Goal: Task Accomplishment & Management: Manage account settings

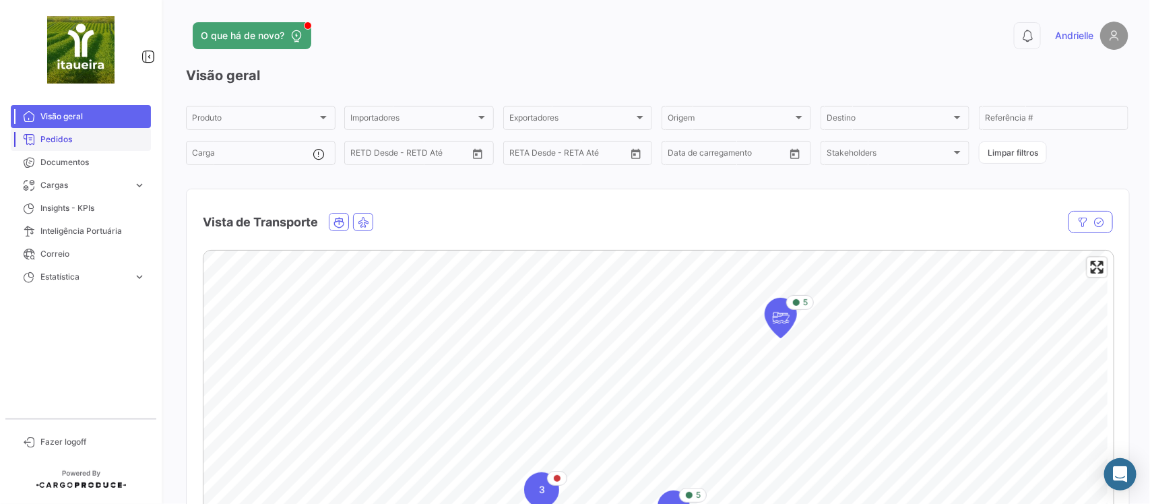
click at [86, 137] on span "Pedidos" at bounding box center [92, 139] width 105 height 12
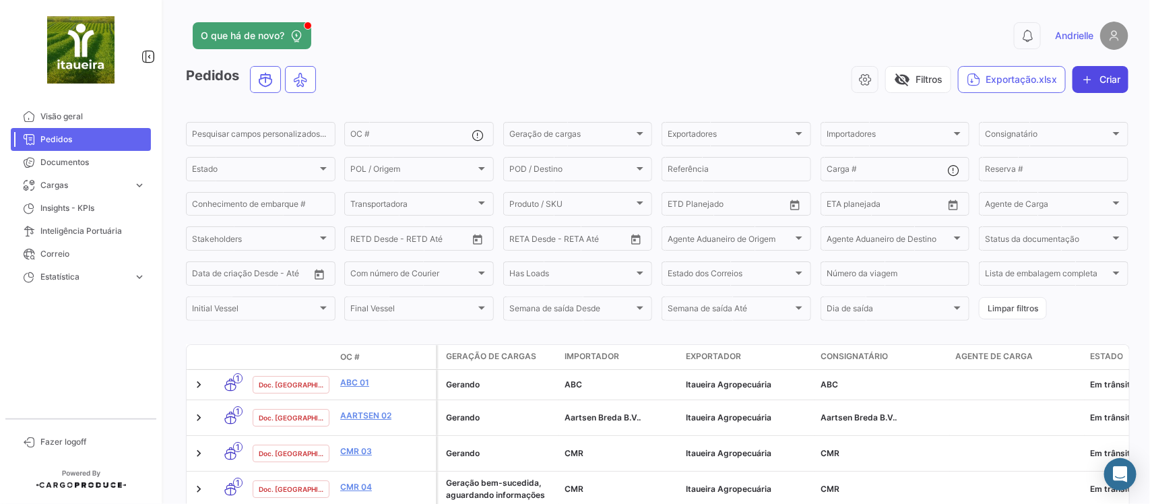
click at [1104, 77] on button "Criar" at bounding box center [1101, 79] width 56 height 27
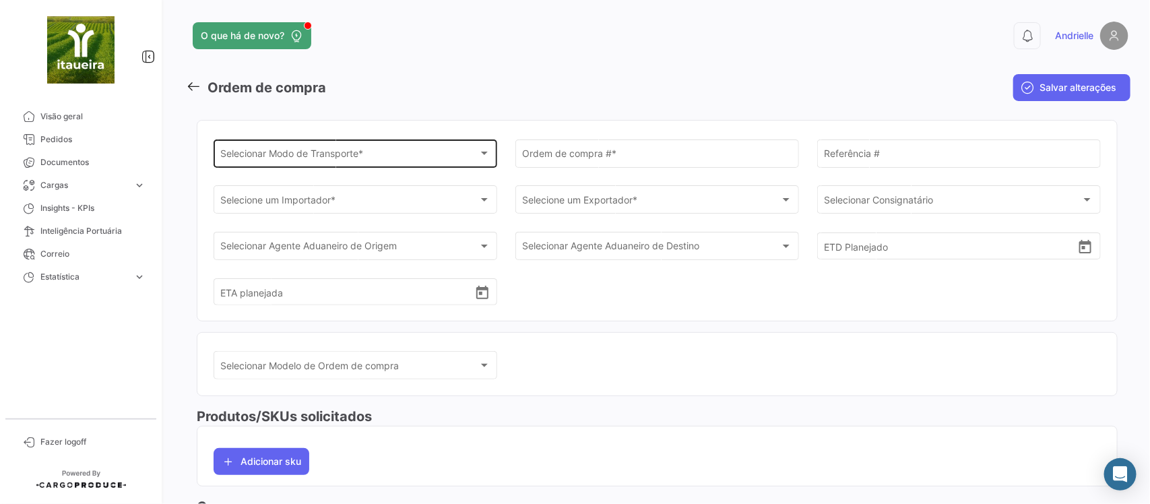
click at [381, 157] on div "Selecionar Modo de Transporte *" at bounding box center [349, 155] width 257 height 11
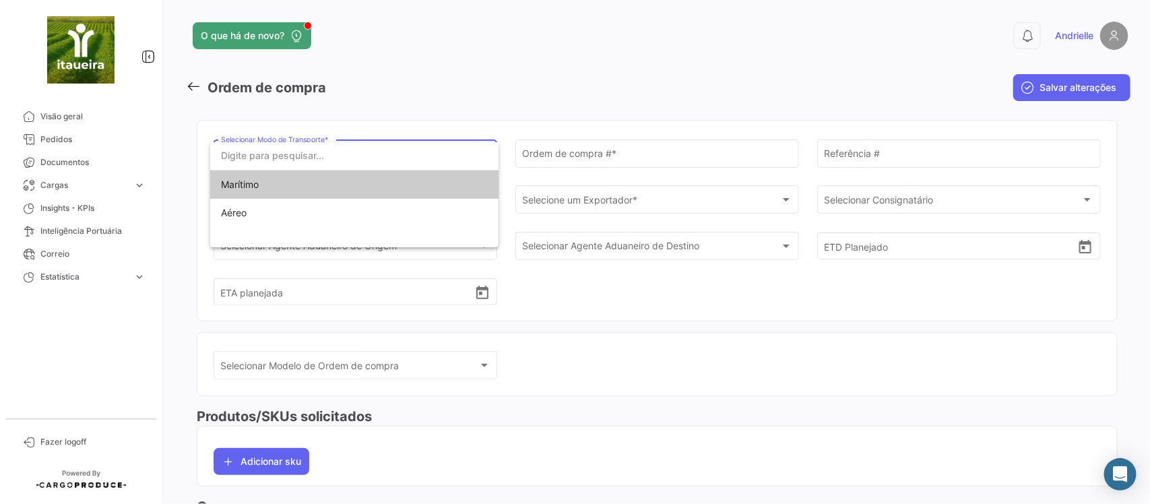
click at [327, 192] on span "Marítimo" at bounding box center [315, 184] width 189 height 28
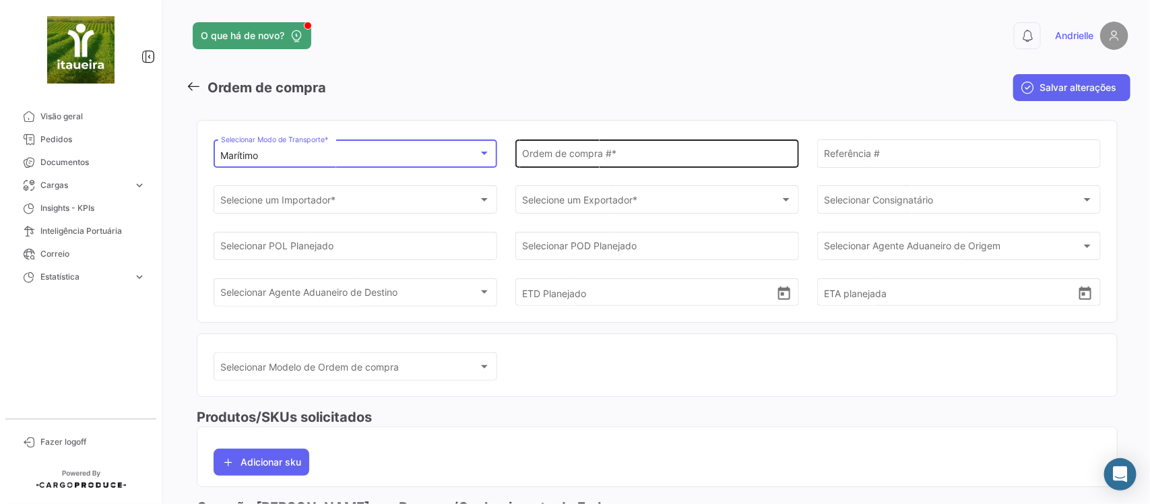
click at [567, 145] on div "Ordem de compra # *" at bounding box center [657, 152] width 270 height 31
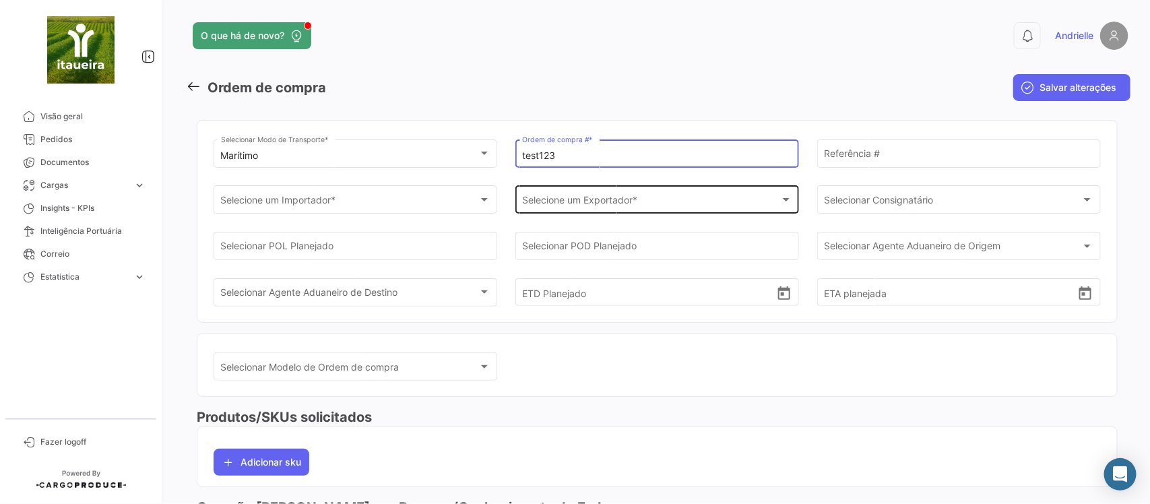
type input "test123"
click at [580, 212] on div "Selecione um Exportador * Selecione um Exportador *" at bounding box center [657, 198] width 270 height 31
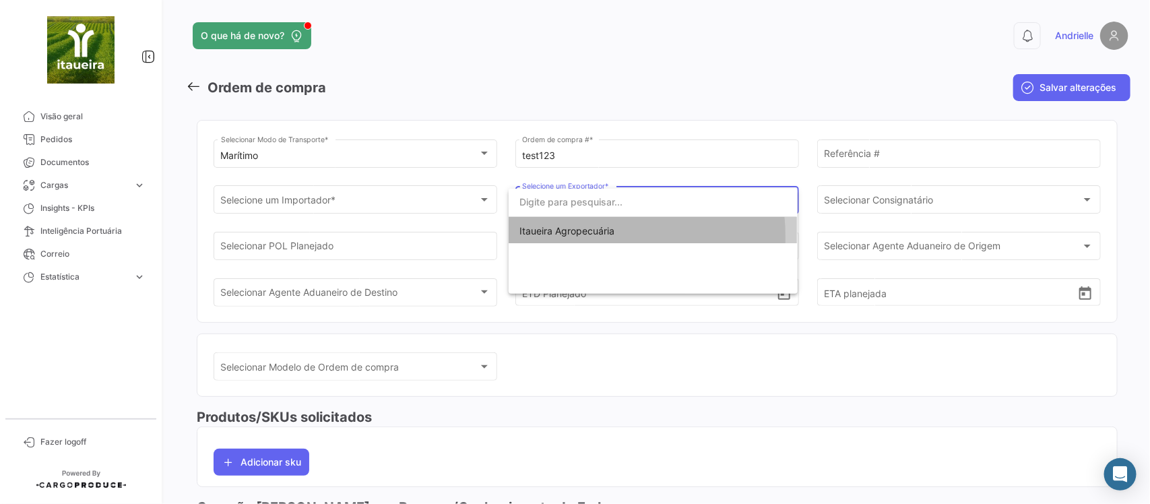
click at [574, 237] on span "Itaueira Agropecuária" at bounding box center [652, 231] width 267 height 28
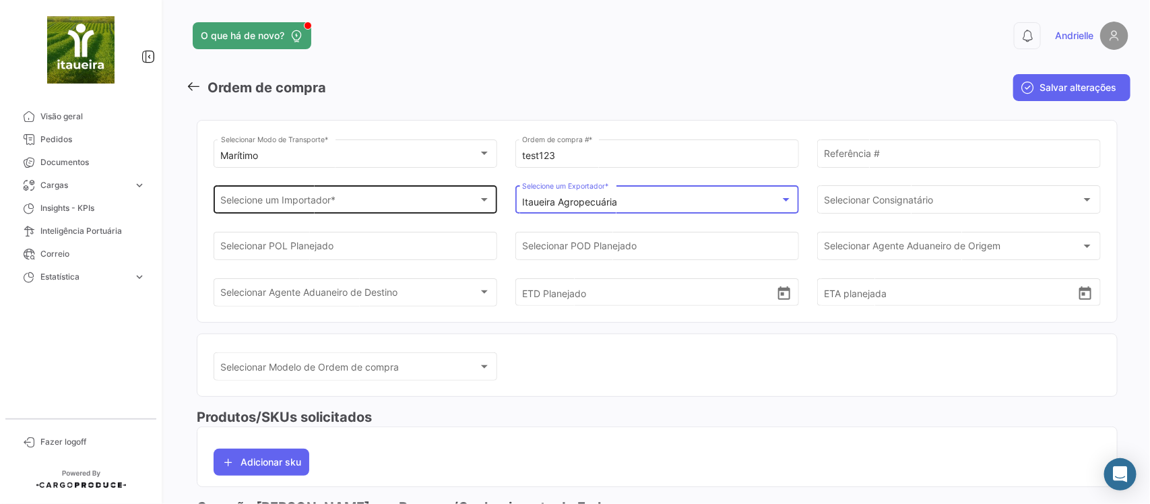
click at [410, 200] on div "Selecione um Importador *" at bounding box center [349, 202] width 257 height 11
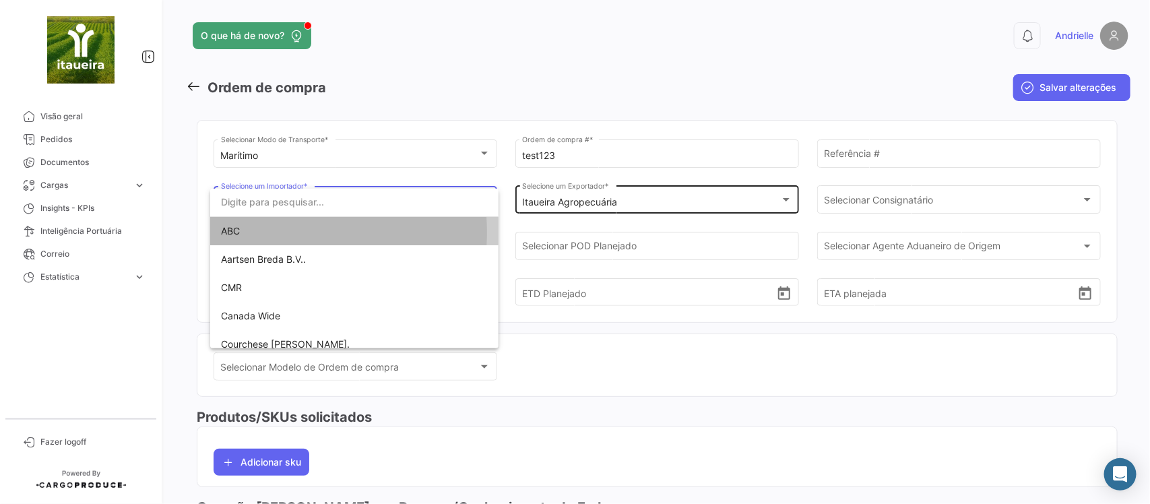
drag, startPoint x: 286, startPoint y: 232, endPoint x: 559, endPoint y: 201, distance: 274.7
click at [287, 232] on span "ABC" at bounding box center [354, 231] width 267 height 28
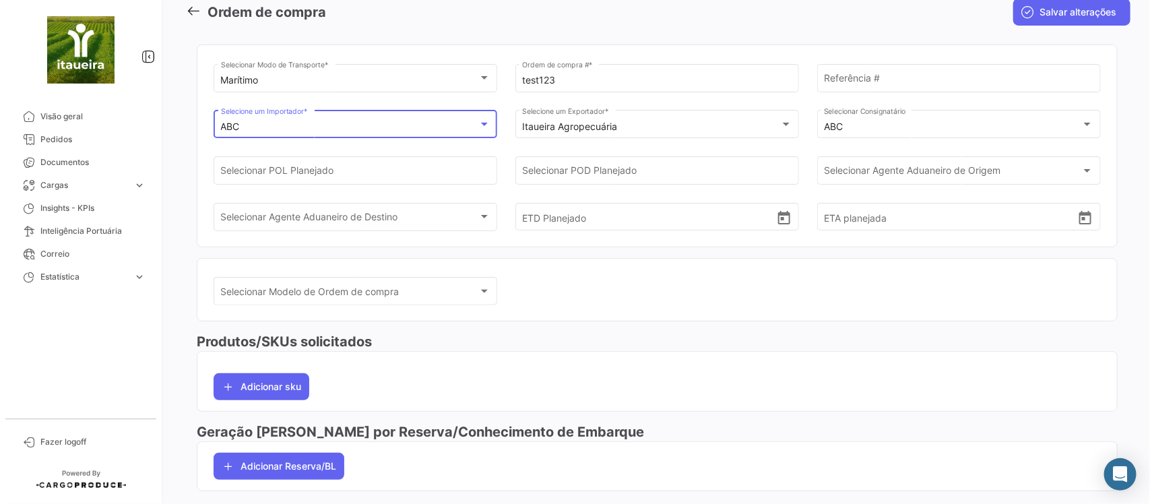
scroll to position [210, 0]
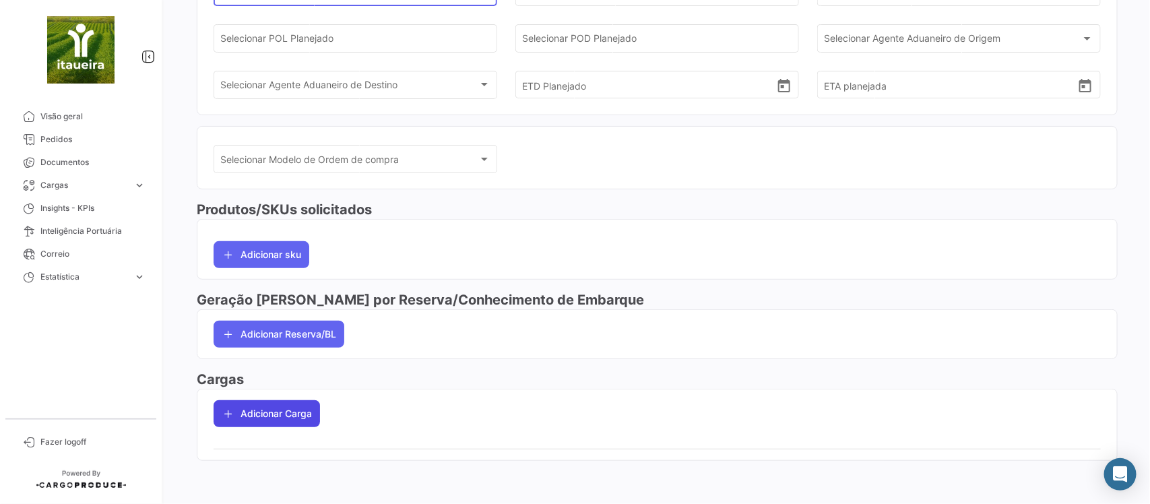
click at [301, 410] on button "Adicionar Carga" at bounding box center [267, 413] width 106 height 27
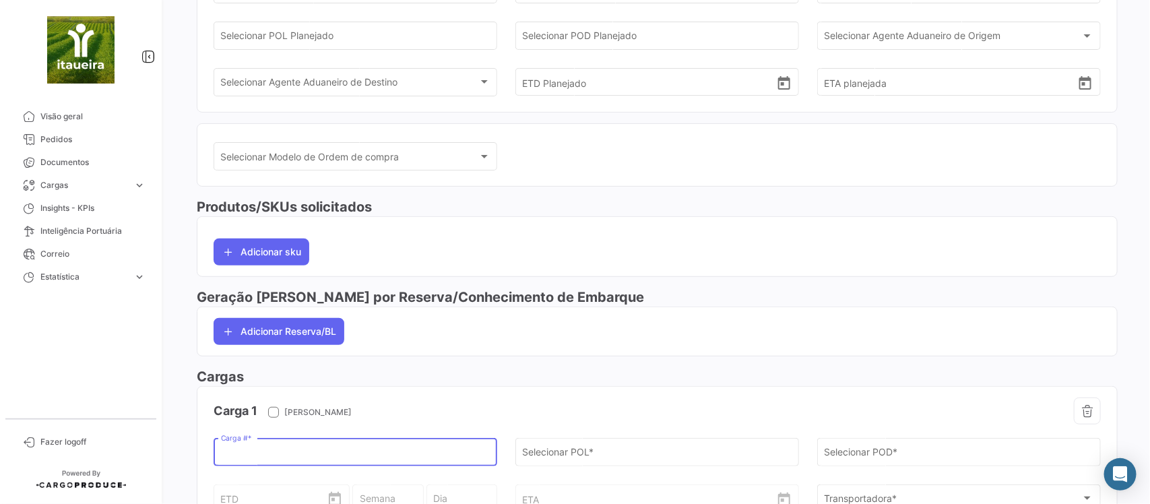
click at [286, 453] on input "Carga # *" at bounding box center [356, 454] width 270 height 11
paste input "CGMU5345754"
click at [221, 459] on input "CGMU5345754" at bounding box center [356, 454] width 270 height 11
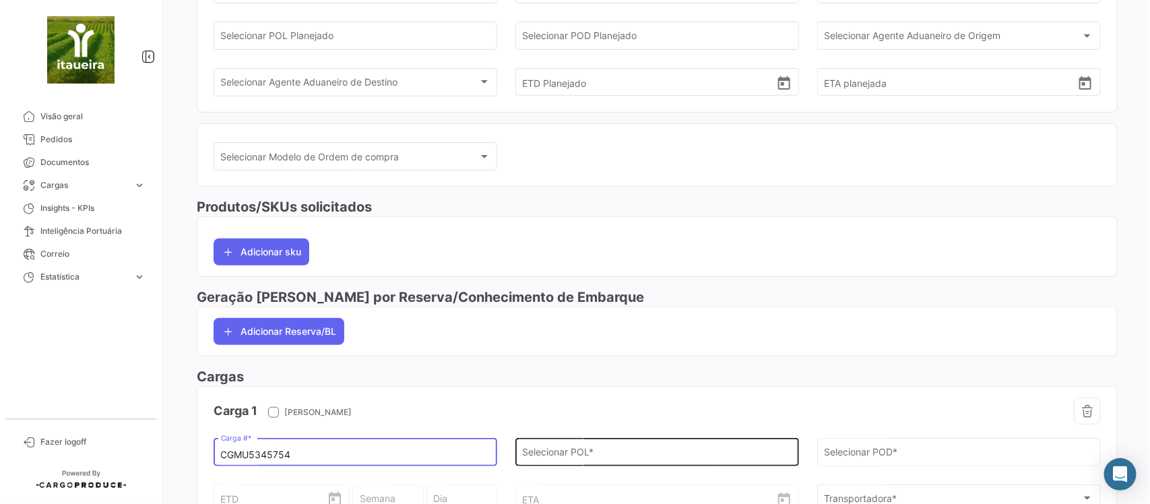
type input "CGMU5345754"
click at [583, 460] on input "Selecionar POL *" at bounding box center [657, 454] width 270 height 11
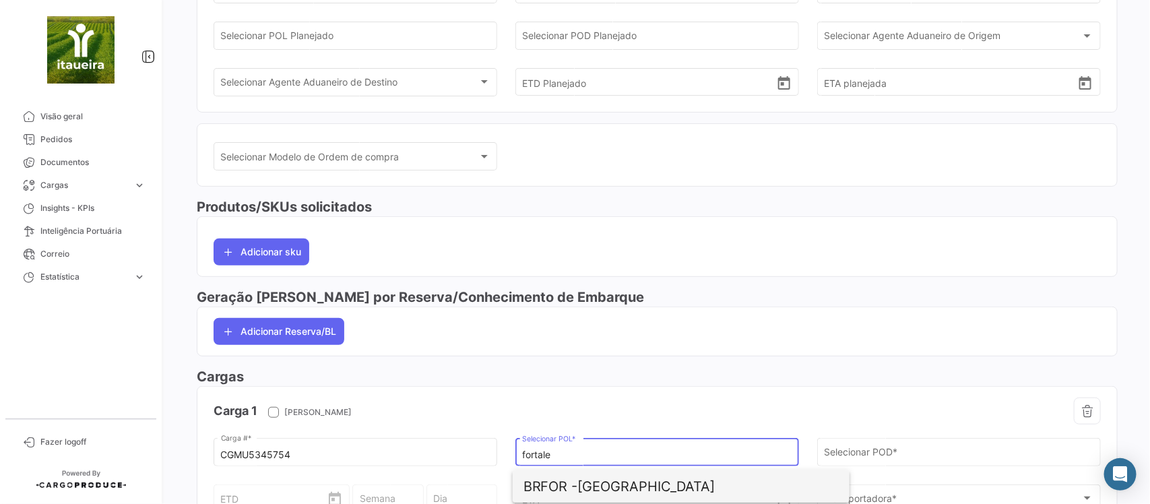
click at [612, 483] on span "BRFOR - [GEOGRAPHIC_DATA]" at bounding box center [681, 486] width 315 height 32
type input "[GEOGRAPHIC_DATA]"
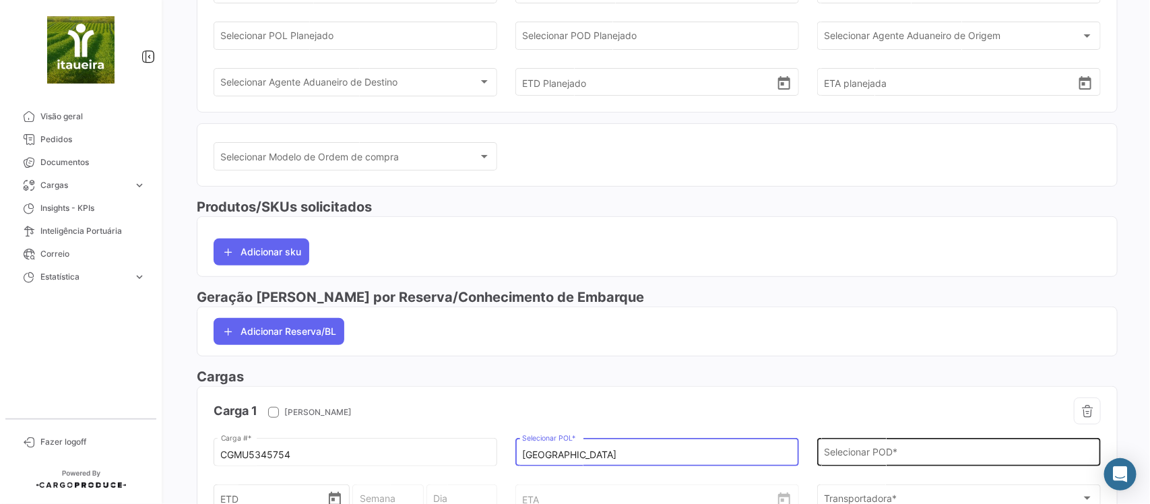
click at [847, 455] on input "Selecionar POD *" at bounding box center [959, 454] width 270 height 11
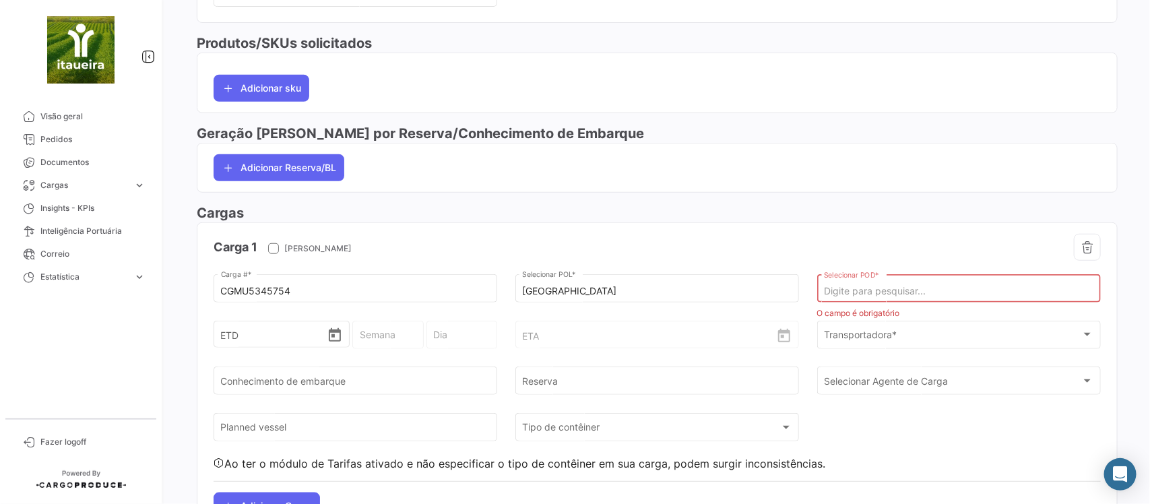
scroll to position [379, 0]
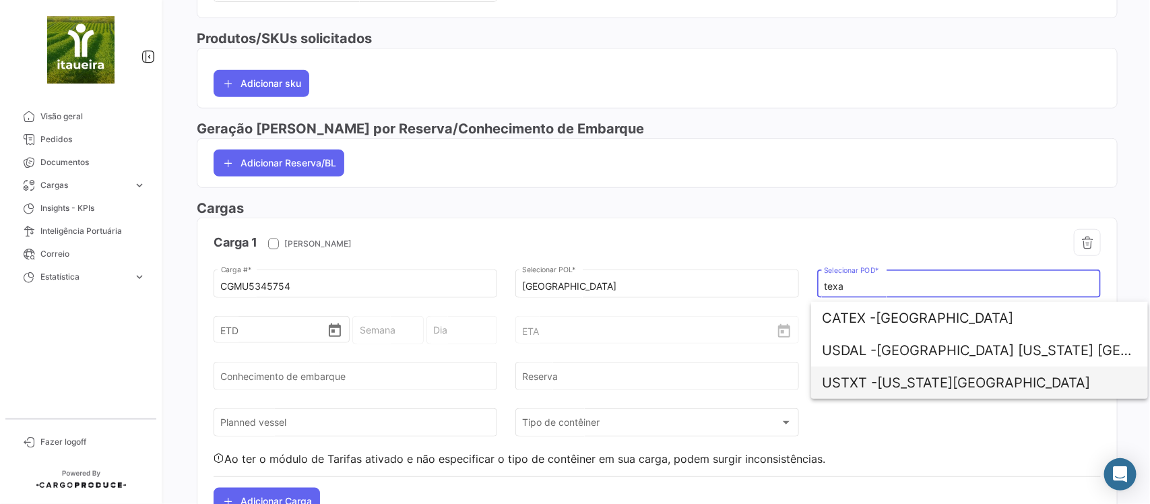
click at [918, 378] on span "USTXT - [US_STATE][GEOGRAPHIC_DATA]" at bounding box center [979, 383] width 315 height 32
type input "[US_STATE][GEOGRAPHIC_DATA]"
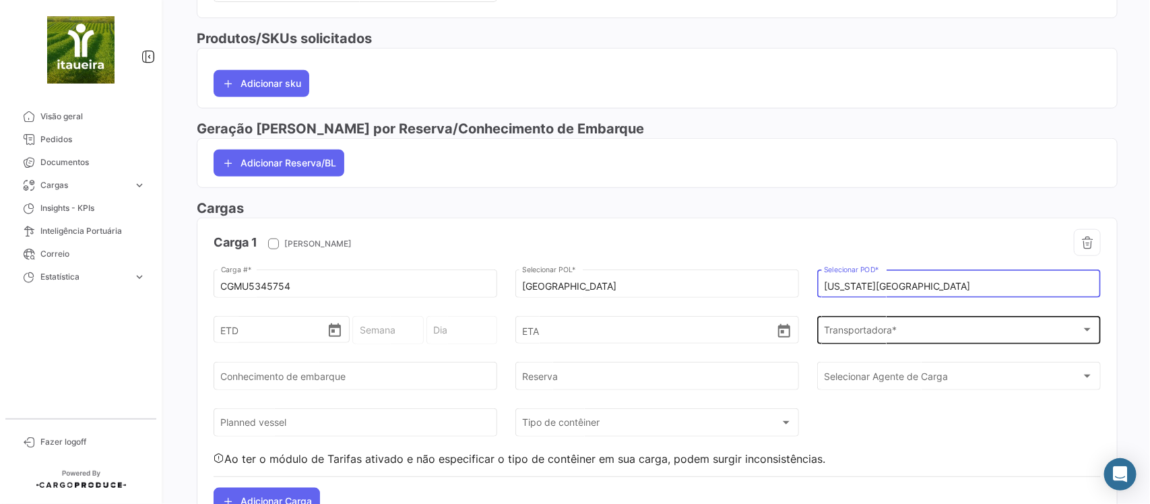
click at [846, 338] on span "Transportadora *" at bounding box center [952, 332] width 257 height 11
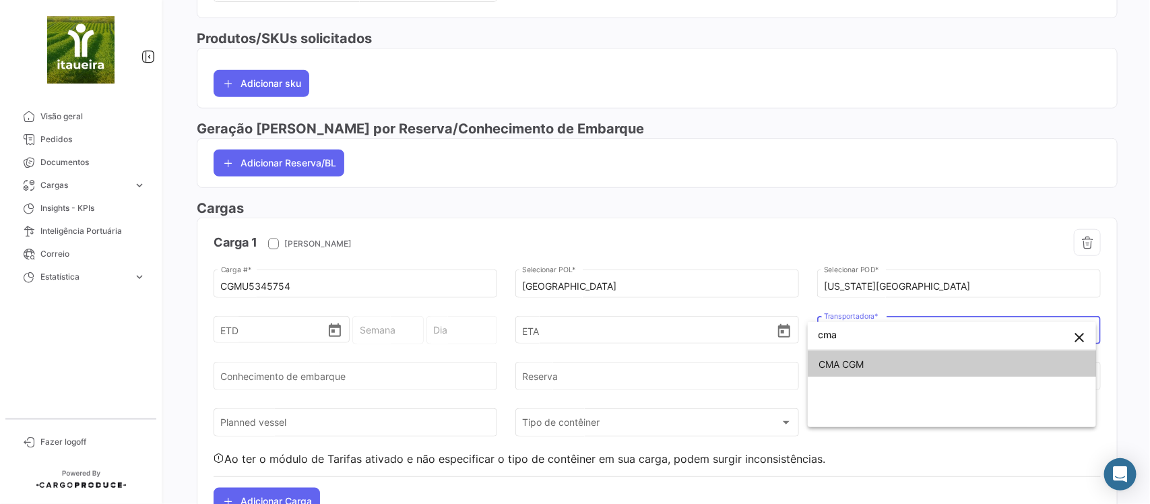
type input "cma"
click at [864, 359] on span "CMA CGM" at bounding box center [841, 363] width 45 height 11
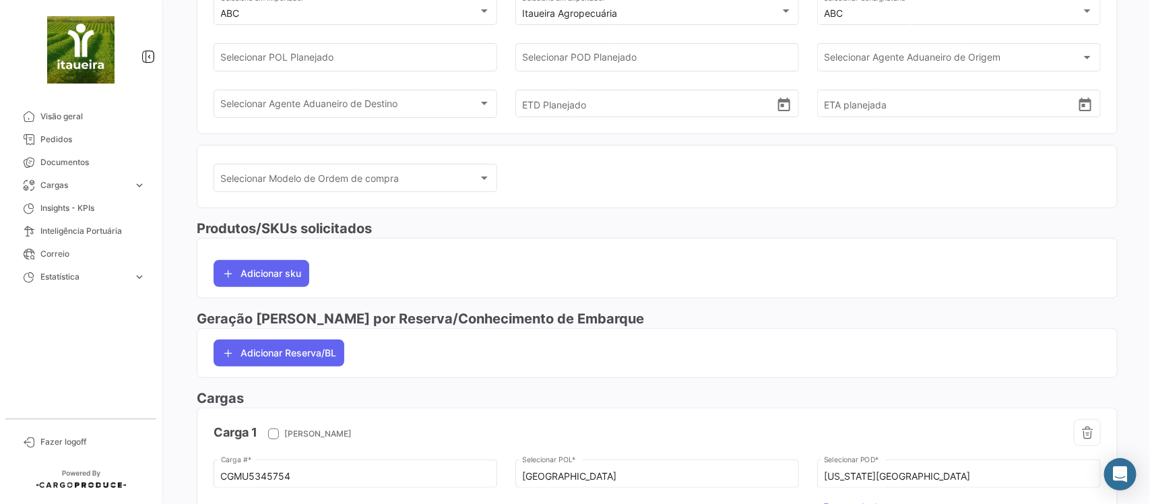
scroll to position [0, 0]
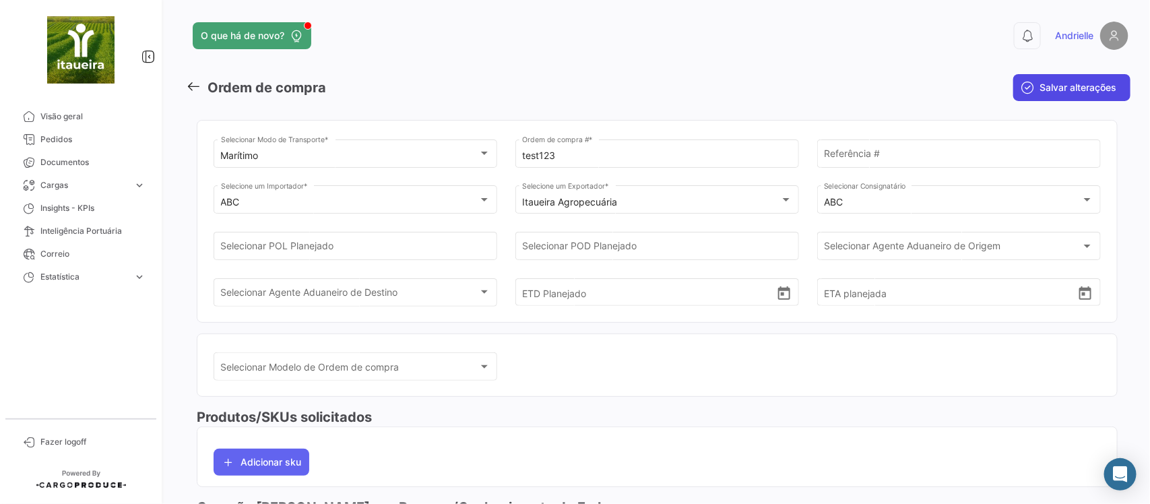
click at [1075, 86] on span "Salvar alterações" at bounding box center [1078, 87] width 77 height 13
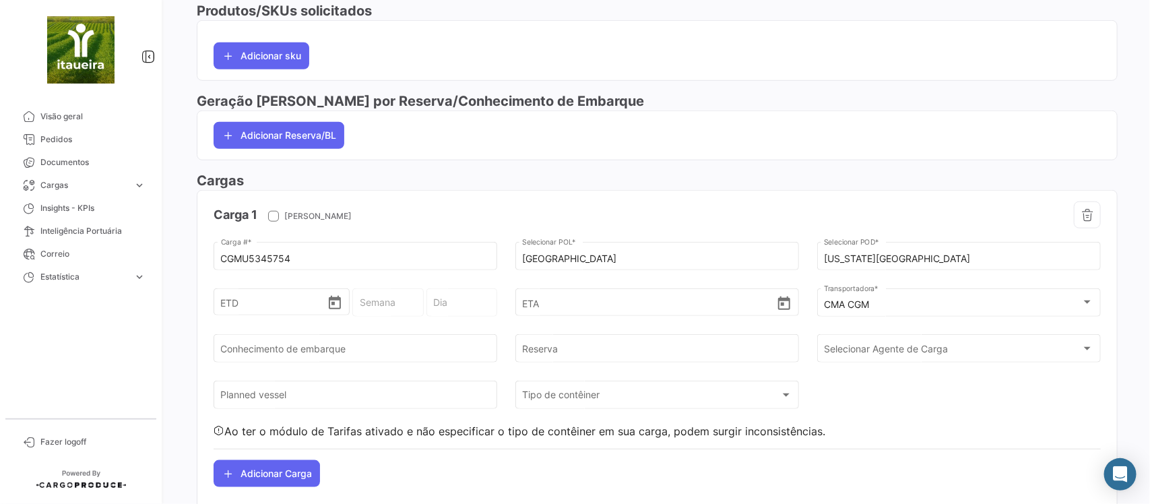
scroll to position [421, 0]
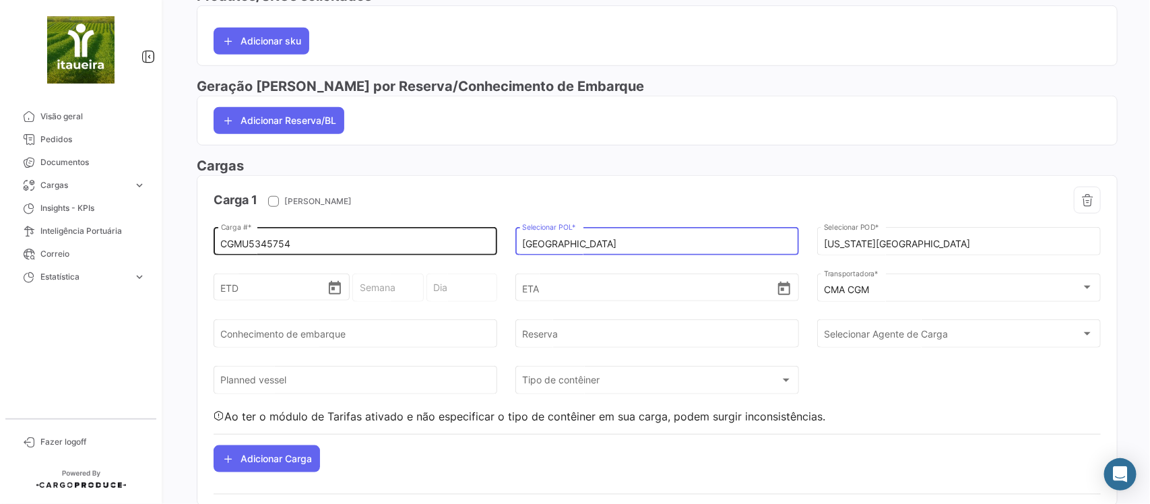
drag, startPoint x: 575, startPoint y: 246, endPoint x: 442, endPoint y: 245, distance: 132.7
click at [442, 245] on div "CGMU5345754 Carga # * Fortaleza Selecionar POL * [US_STATE] City Selecionar POD…" at bounding box center [657, 323] width 887 height 199
paste input "PECEM"
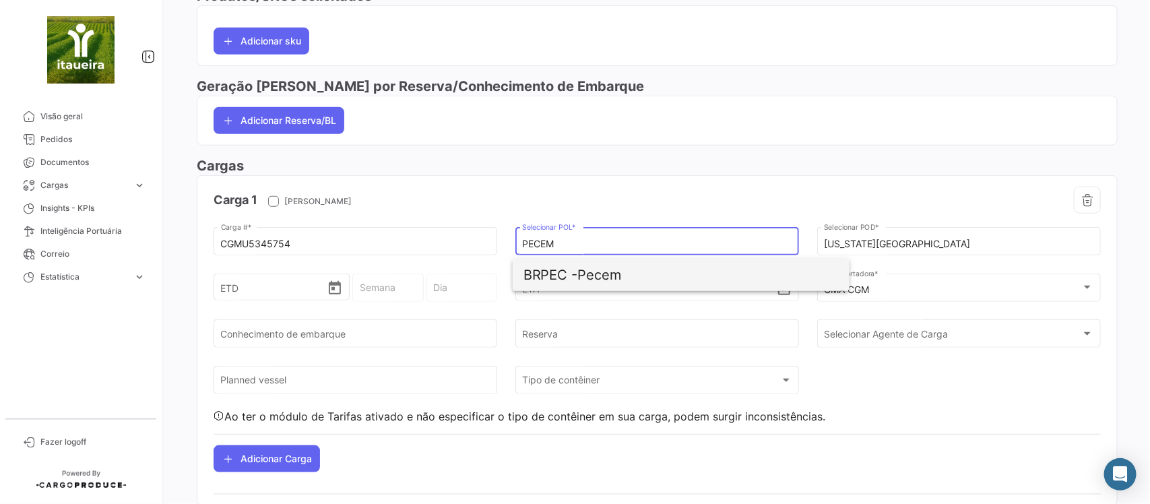
click at [564, 278] on span "BRPEC -" at bounding box center [551, 275] width 55 height 16
type input "Pecem"
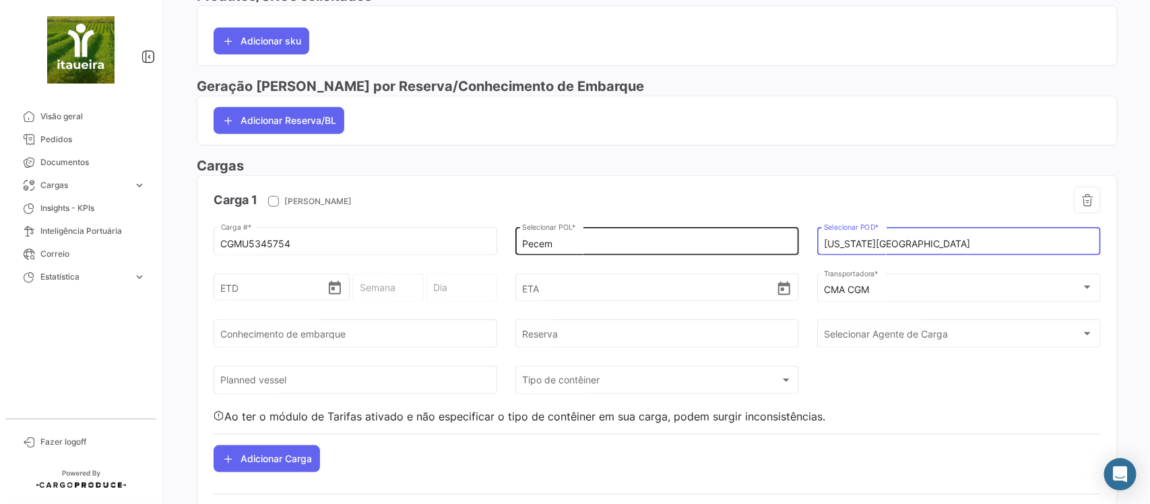
drag, startPoint x: 878, startPoint y: 246, endPoint x: 762, endPoint y: 246, distance: 115.9
click at [762, 246] on div "CGMU5345754 Carga # * Pecem Selecionar POL * [US_STATE] City Selecionar POD * E…" at bounding box center [657, 323] width 887 height 199
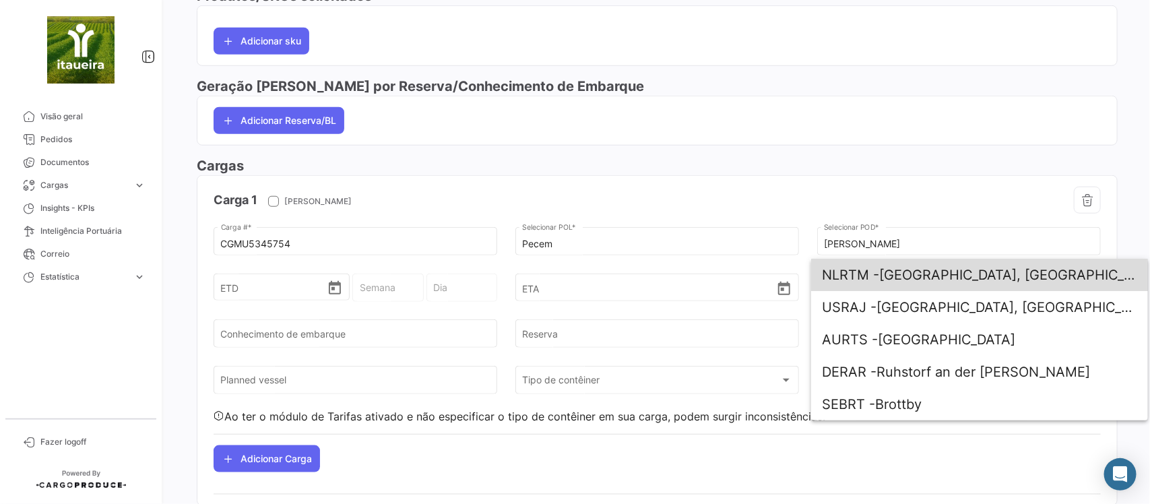
click at [924, 280] on span "NLRTM - [GEOGRAPHIC_DATA], [GEOGRAPHIC_DATA]" at bounding box center [979, 275] width 315 height 32
type input "[GEOGRAPHIC_DATA], [GEOGRAPHIC_DATA]"
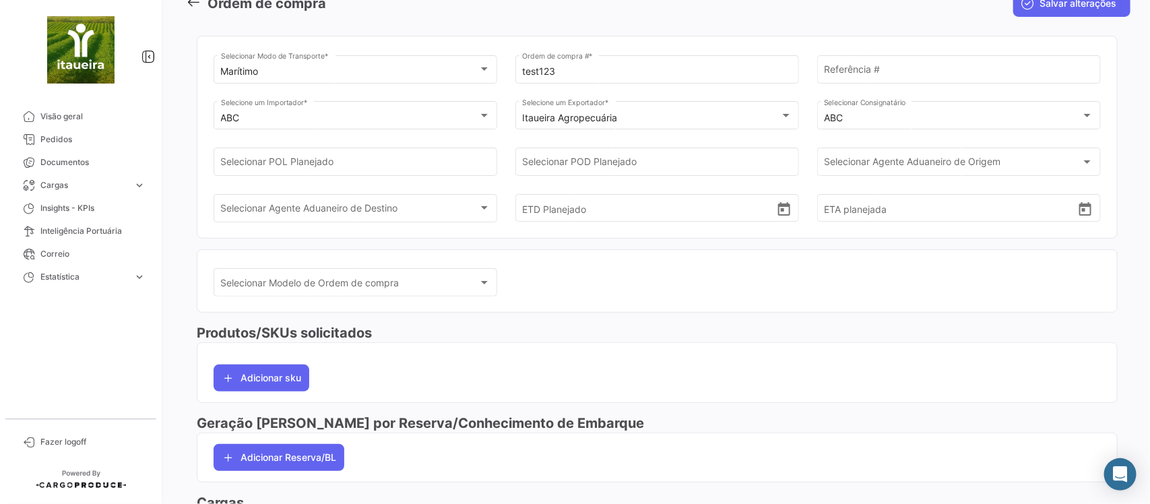
drag, startPoint x: 1083, startPoint y: 9, endPoint x: 1079, endPoint y: 22, distance: 13.4
click at [1082, 9] on span "Salvar alterações" at bounding box center [1078, 3] width 77 height 13
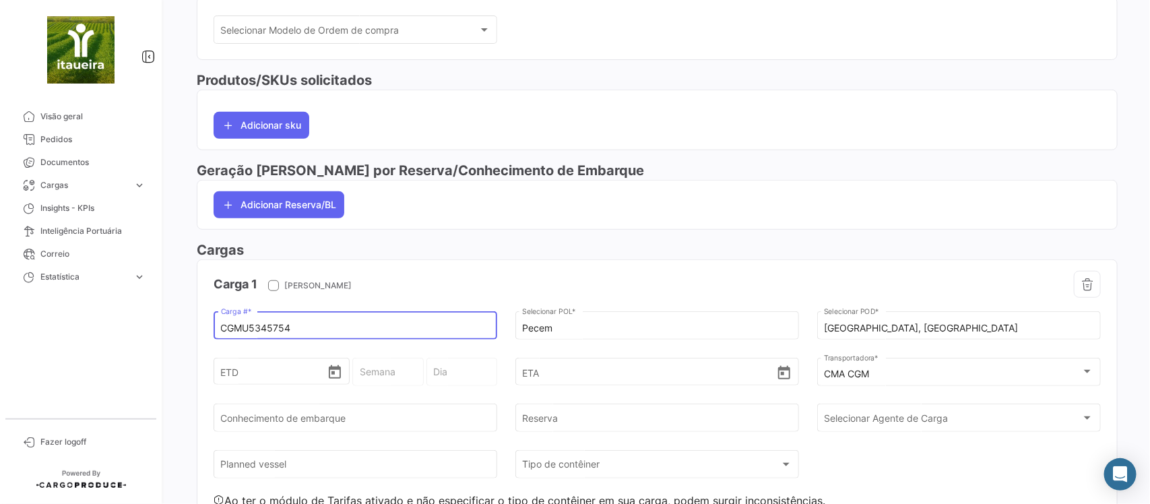
click at [221, 331] on input "CGMU5345754" at bounding box center [356, 328] width 270 height 11
drag, startPoint x: 311, startPoint y: 335, endPoint x: 189, endPoint y: 338, distance: 122.0
click at [189, 338] on div "Marítimo Selecionar Modo de Transporte * test123 Ordem de compra # * Referência…" at bounding box center [657, 186] width 943 height 829
click at [325, 325] on div "CGMU5345754 Carga # *" at bounding box center [356, 324] width 270 height 31
click at [342, 329] on input "CGMU5345754" at bounding box center [356, 328] width 270 height 11
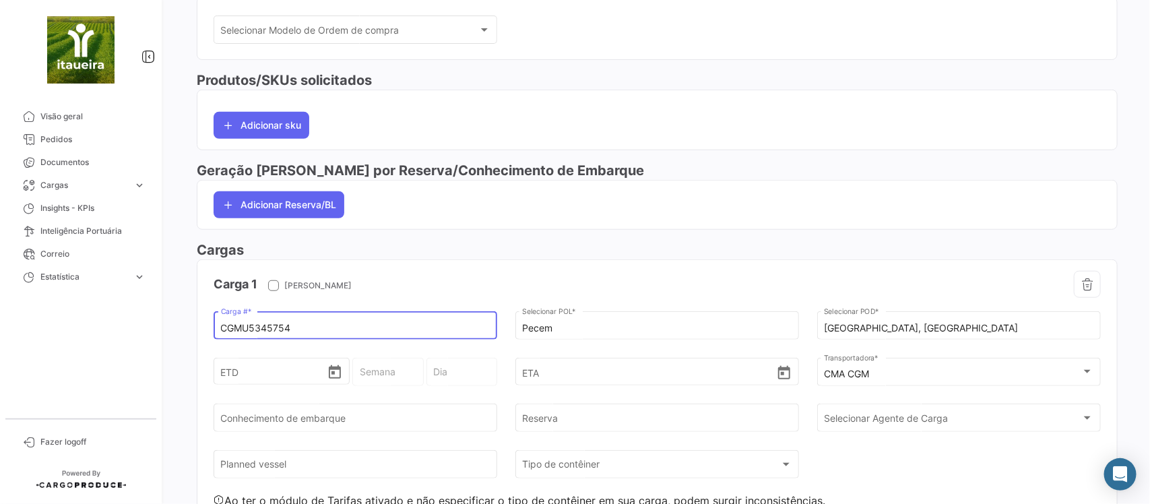
click at [221, 327] on input "CGMU5345754" at bounding box center [356, 328] width 270 height 11
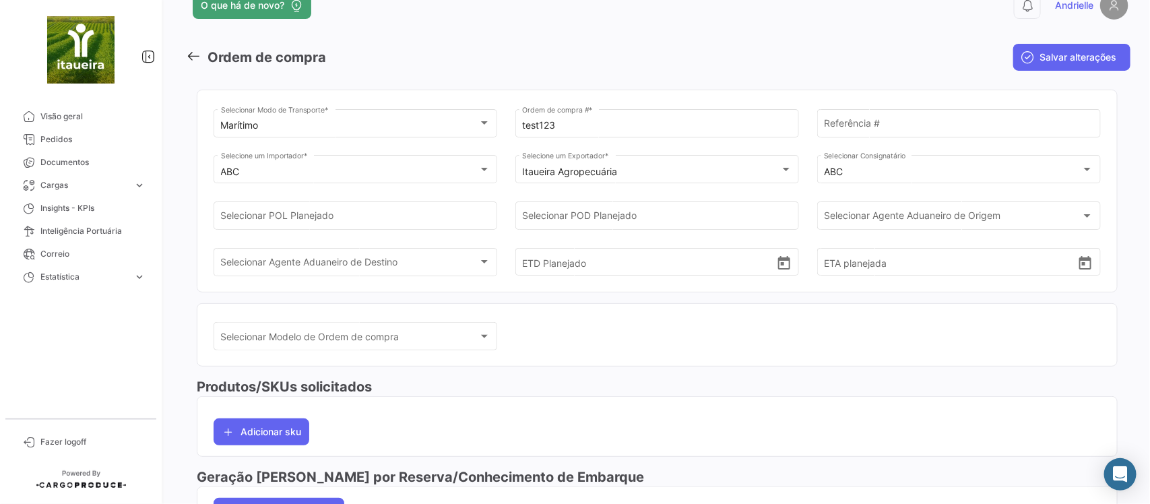
scroll to position [0, 0]
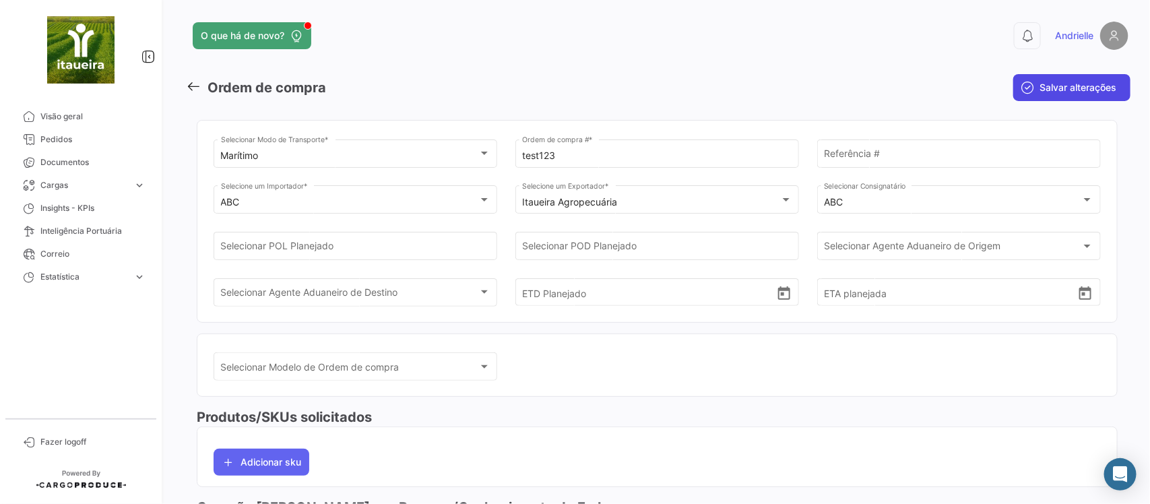
click at [1082, 81] on span "Salvar alterações" at bounding box center [1078, 87] width 77 height 13
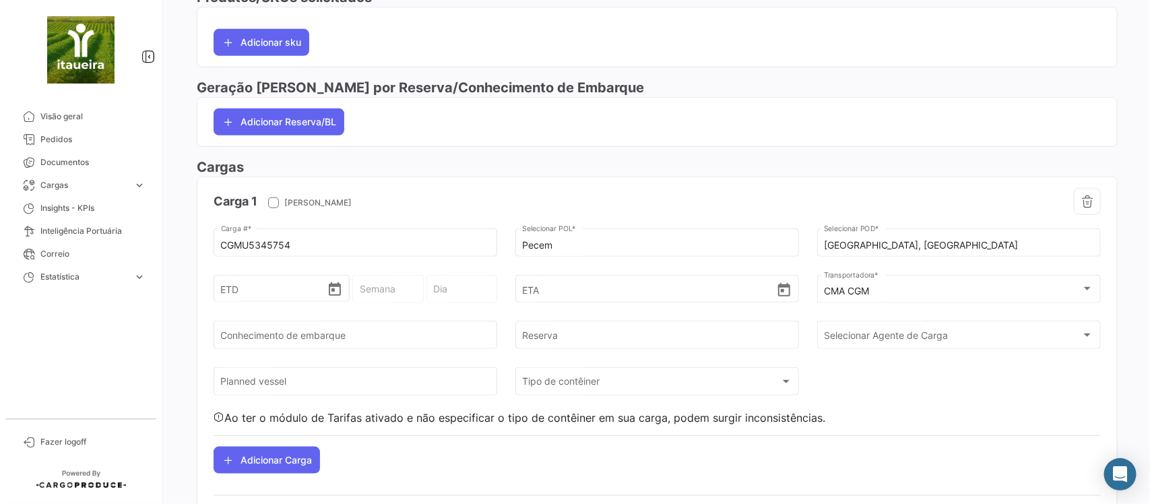
scroll to position [421, 0]
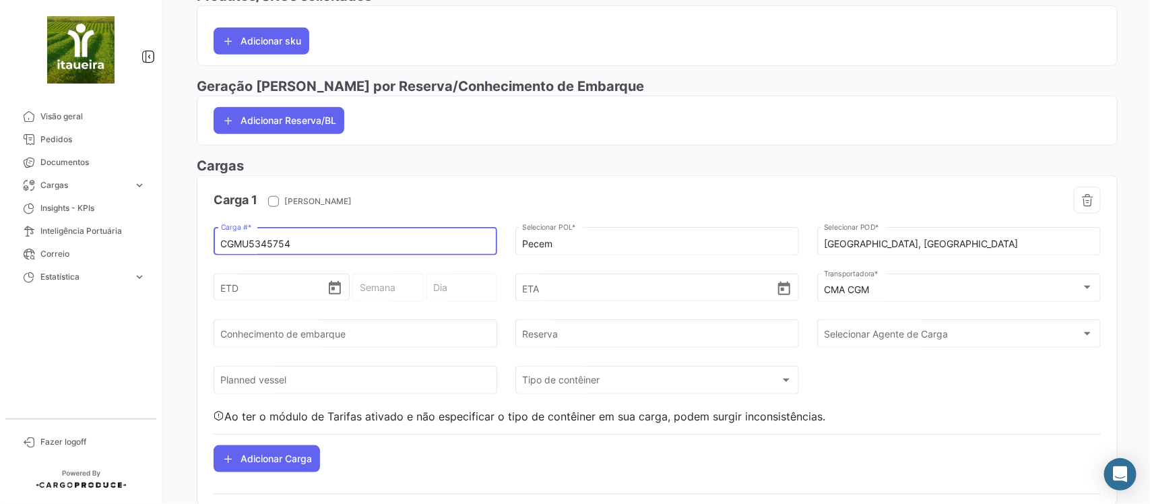
click at [221, 244] on input "CGMU5345754" at bounding box center [356, 244] width 270 height 11
click at [310, 241] on input "CGMU5345754" at bounding box center [356, 244] width 270 height 11
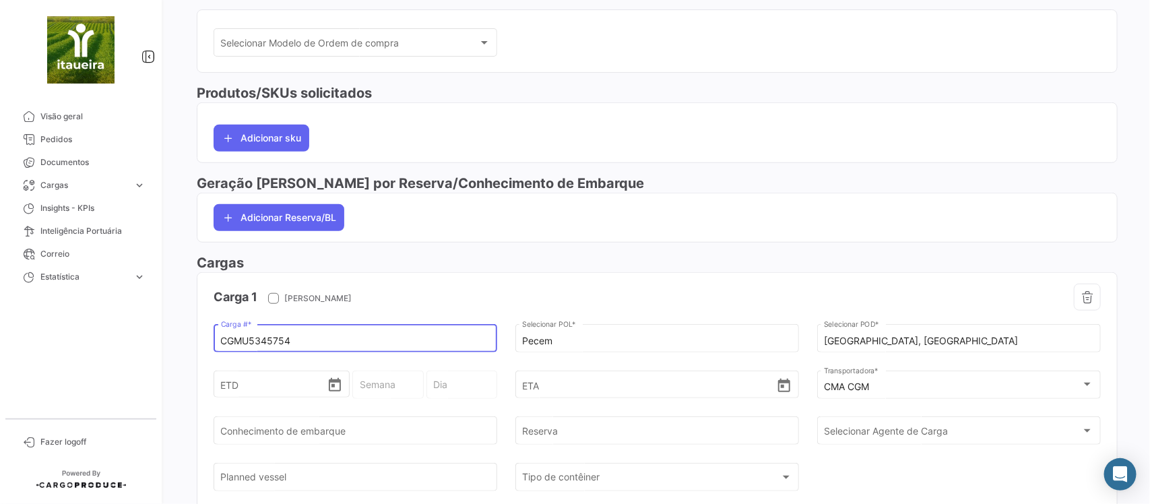
scroll to position [337, 0]
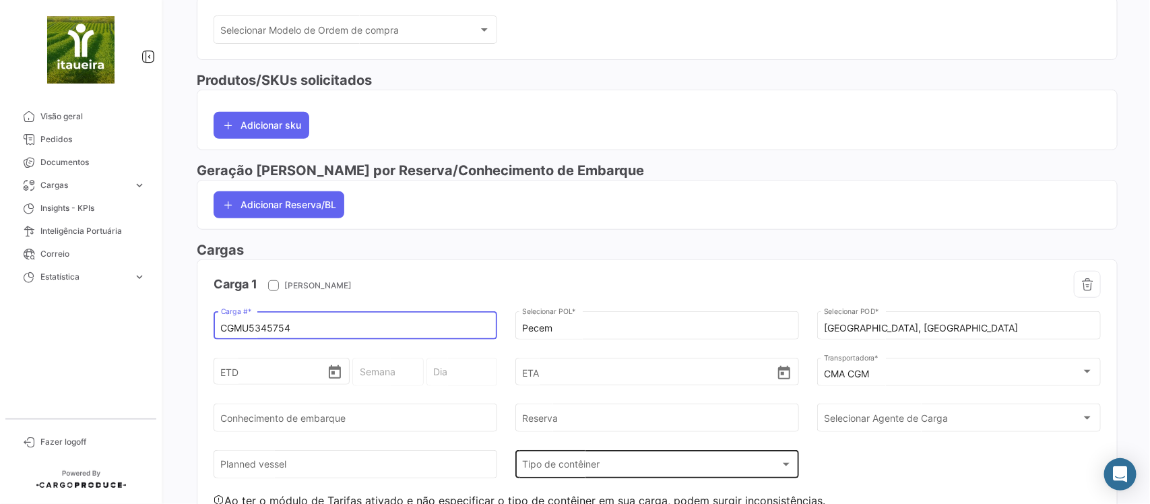
click at [617, 470] on div "Tipo de contêiner" at bounding box center [650, 467] width 257 height 11
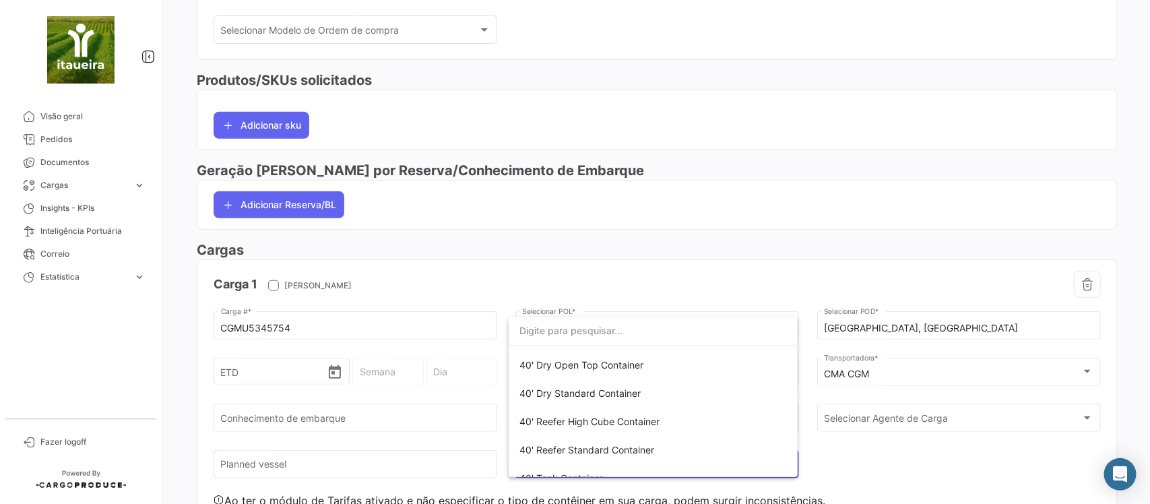
scroll to position [0, 0]
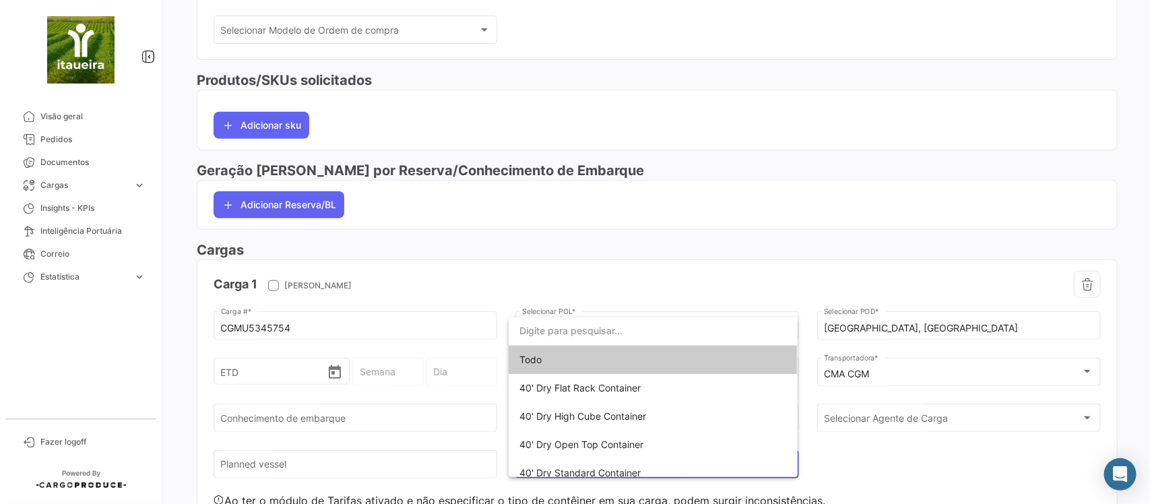
click at [553, 237] on div at bounding box center [575, 252] width 1150 height 504
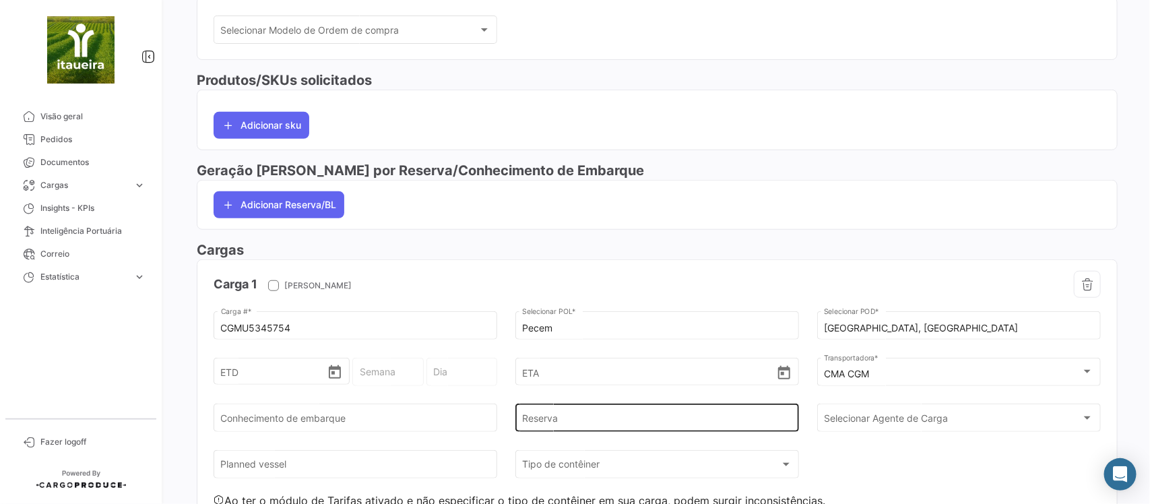
click at [604, 416] on div "Reserva" at bounding box center [657, 417] width 270 height 31
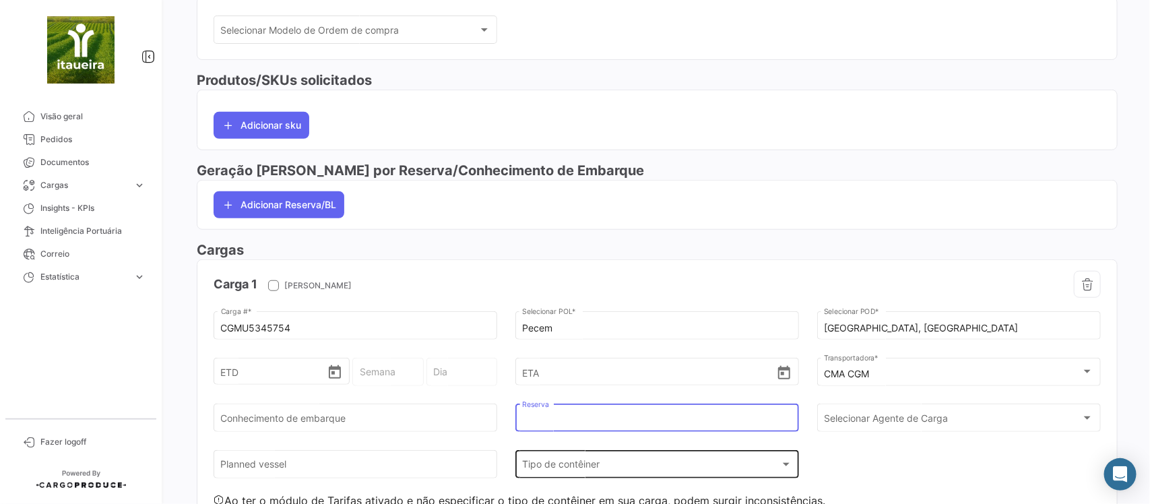
click at [623, 468] on div "Tipo de contêiner" at bounding box center [650, 467] width 257 height 11
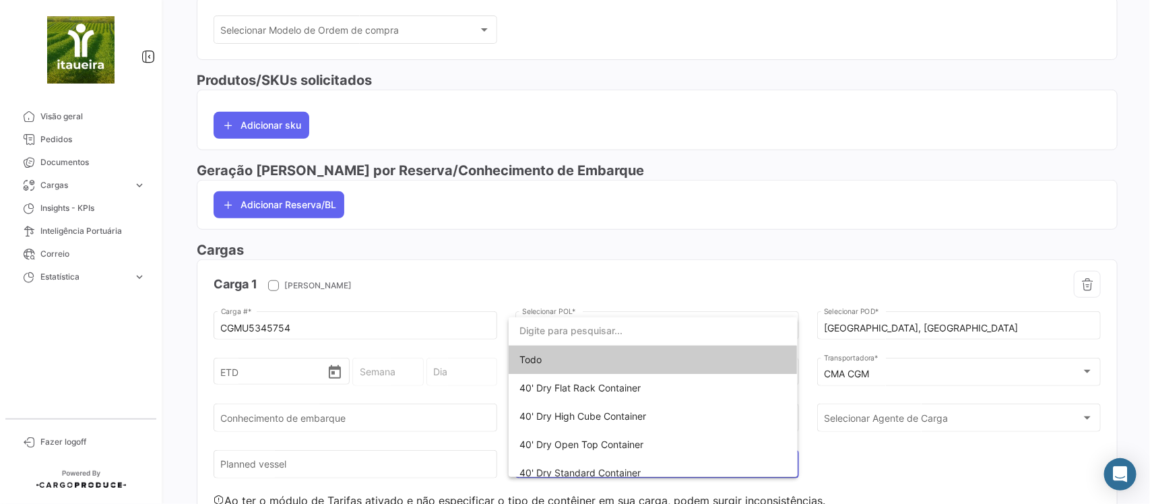
click at [691, 251] on div at bounding box center [575, 252] width 1150 height 504
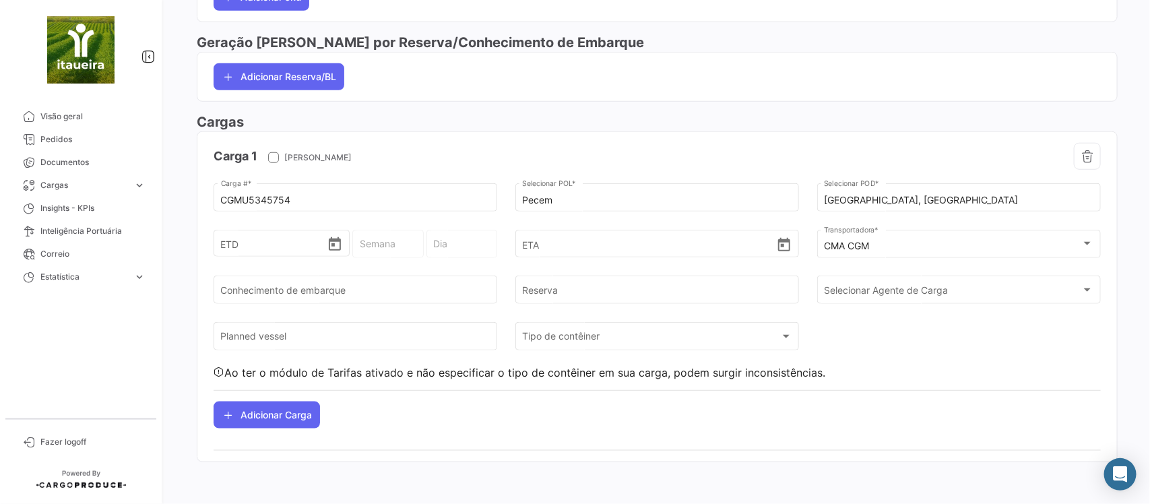
scroll to position [470, 0]
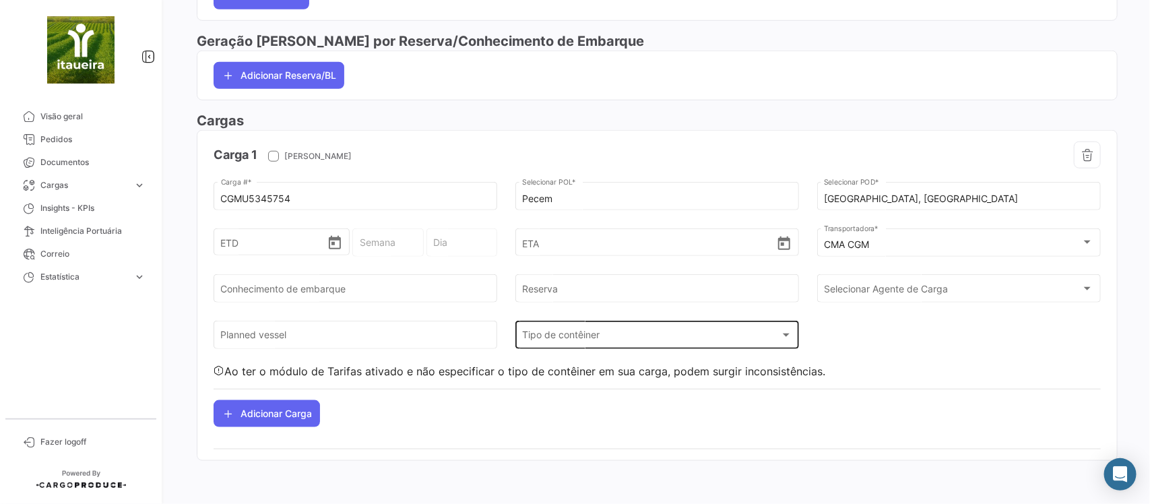
click at [574, 325] on div "Tipo de contêiner Tipo de contêiner" at bounding box center [657, 333] width 270 height 31
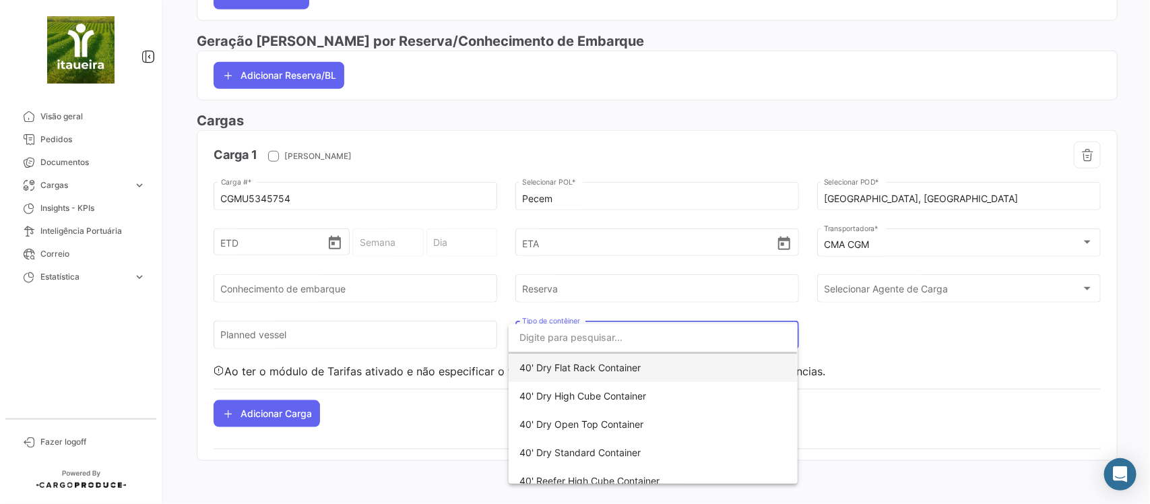
scroll to position [0, 0]
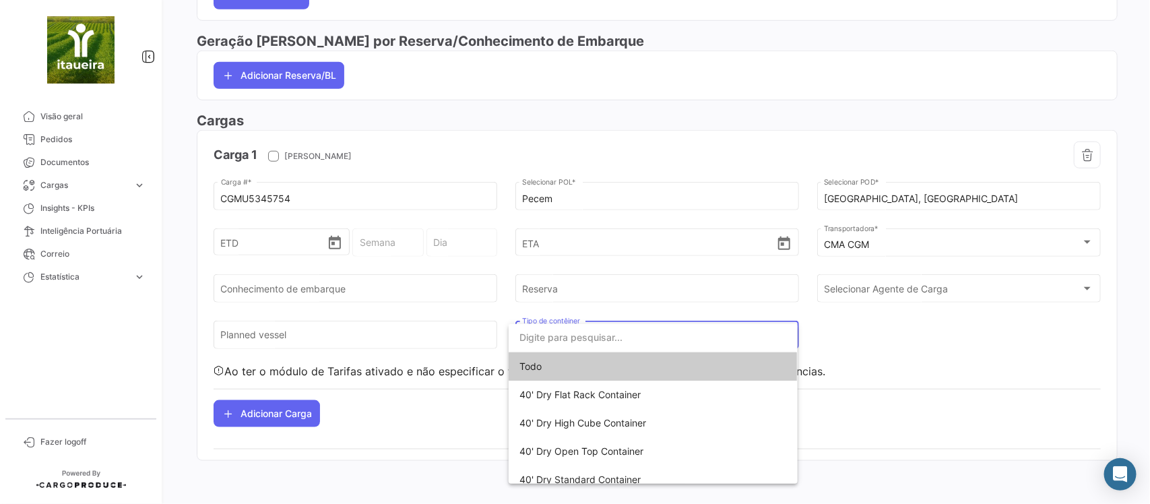
click at [406, 426] on div at bounding box center [575, 252] width 1150 height 504
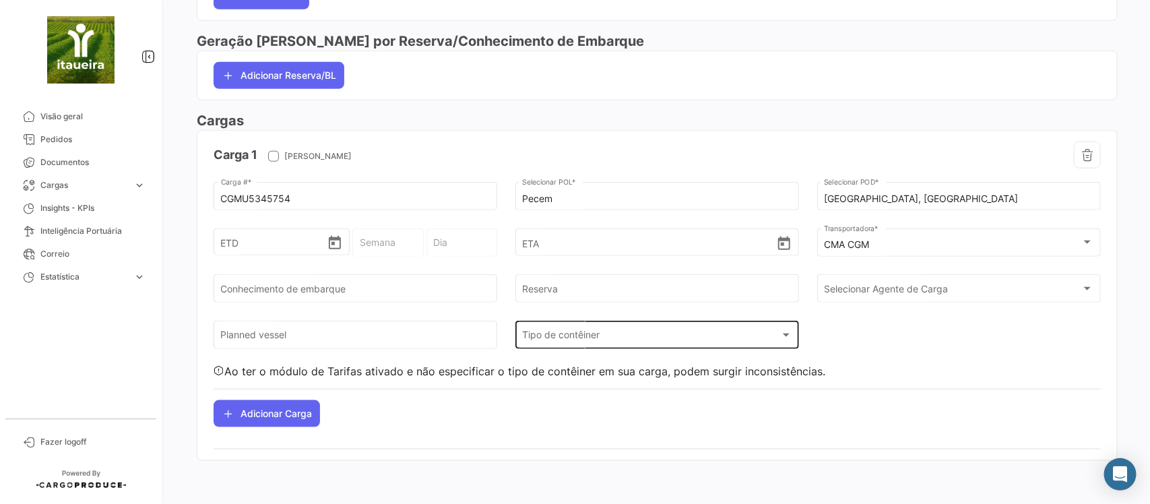
click at [560, 324] on div "Tipo de contêiner Tipo de contêiner" at bounding box center [657, 333] width 270 height 31
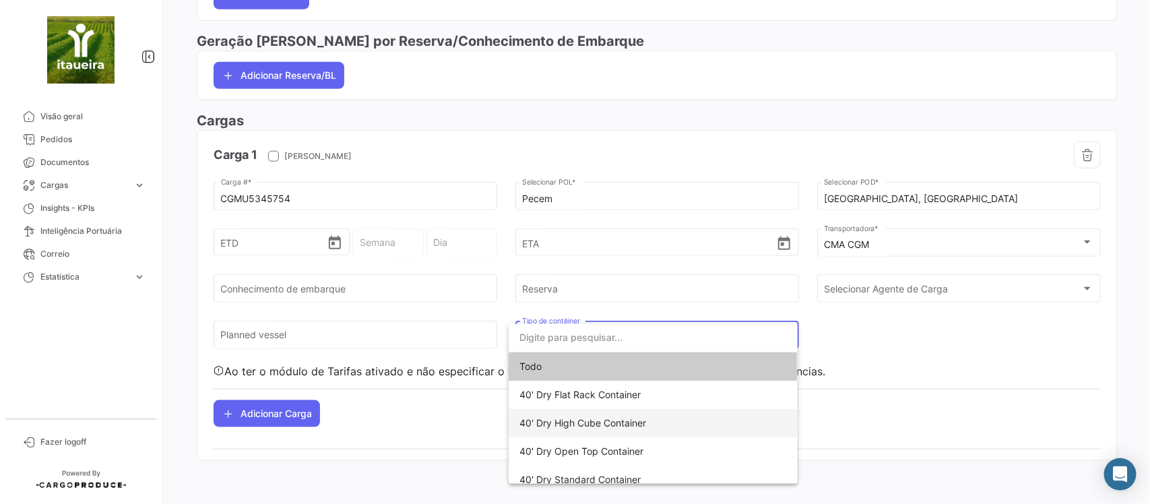
scroll to position [84, 0]
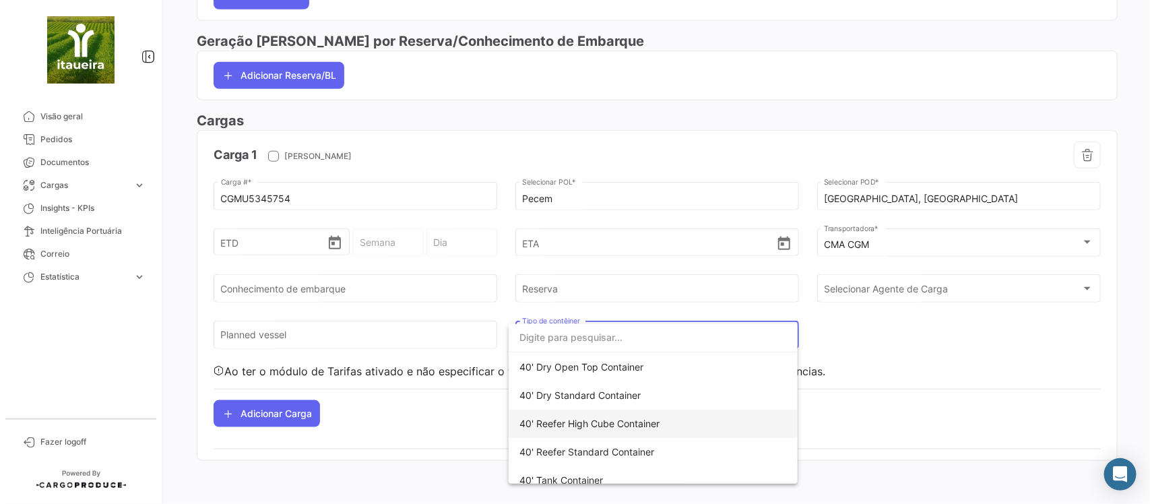
click at [590, 420] on span "40' Reefer High Cube Container" at bounding box center [589, 423] width 140 height 11
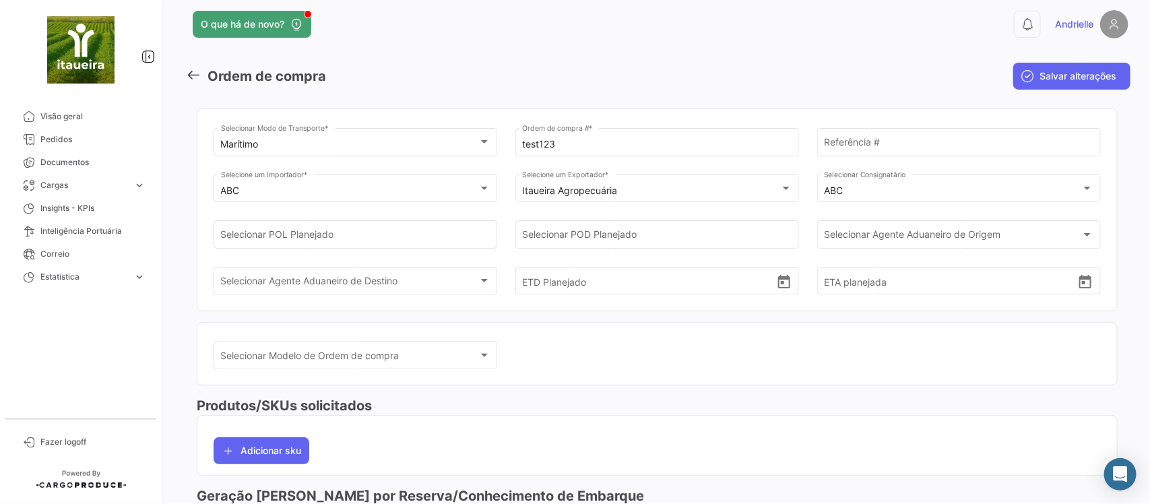
scroll to position [0, 0]
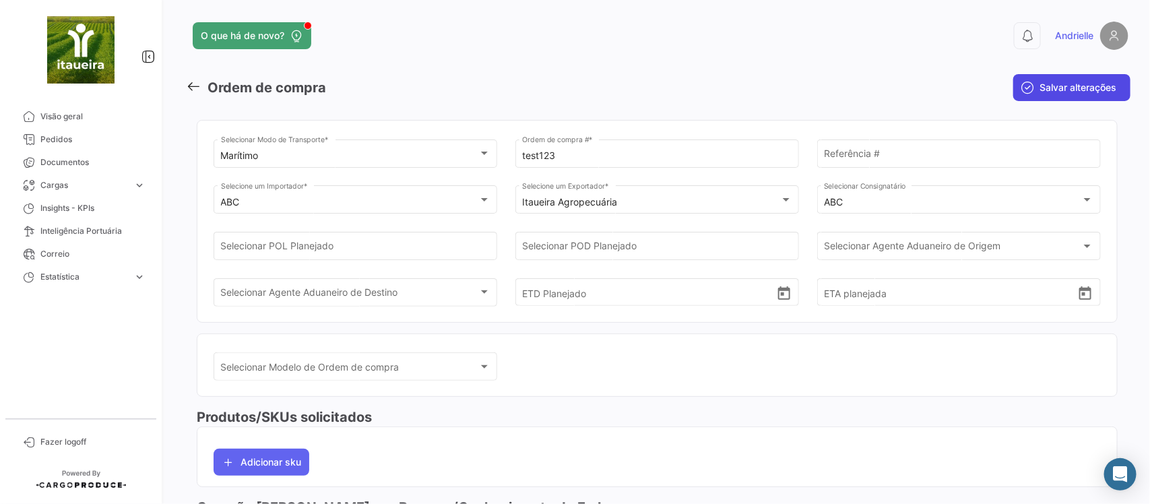
click at [1063, 81] on span "Salvar alterações" at bounding box center [1078, 87] width 77 height 13
click at [1026, 85] on button "Salvar alterações" at bounding box center [1071, 87] width 117 height 27
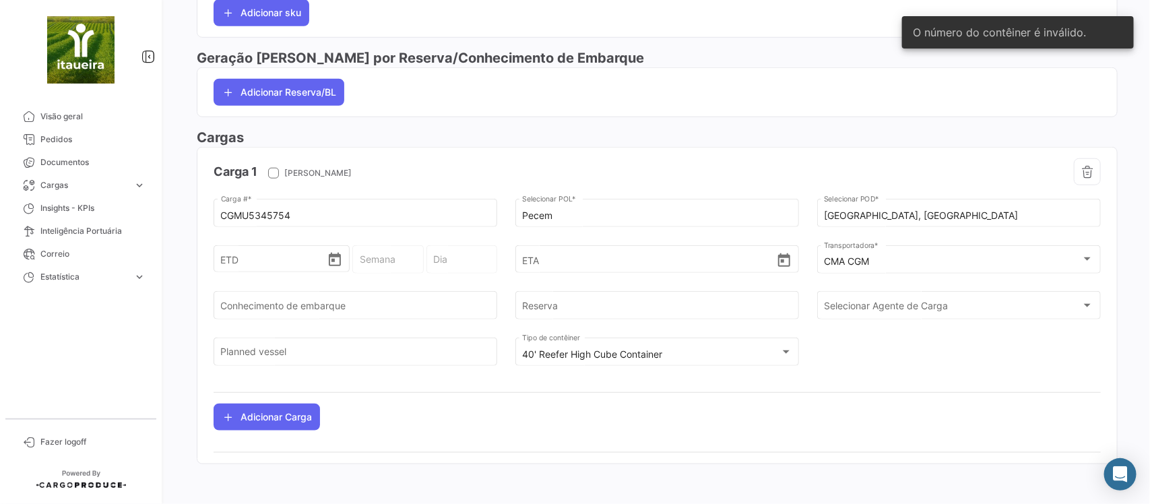
scroll to position [457, 0]
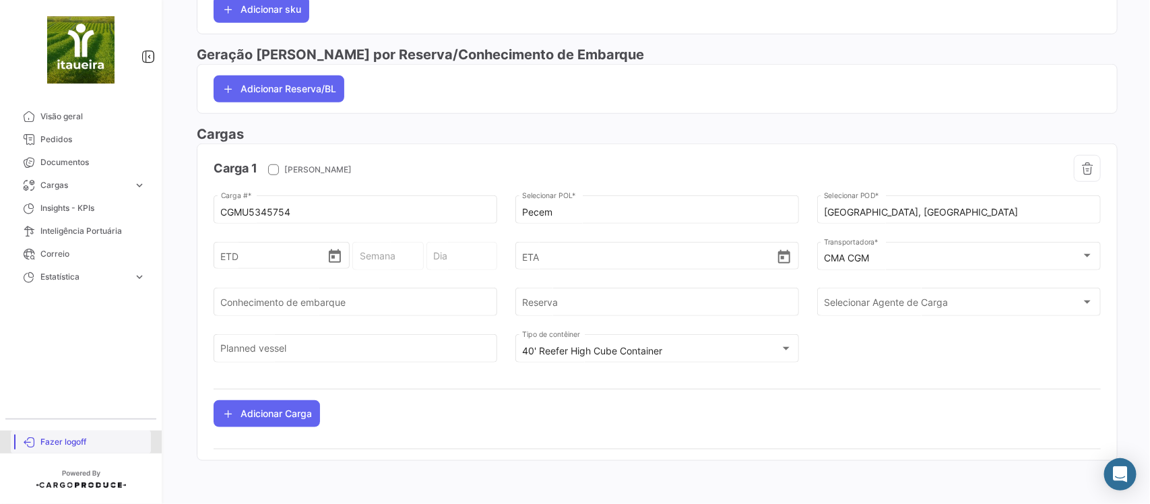
click at [76, 440] on span "Fazer logoff" at bounding box center [92, 442] width 105 height 12
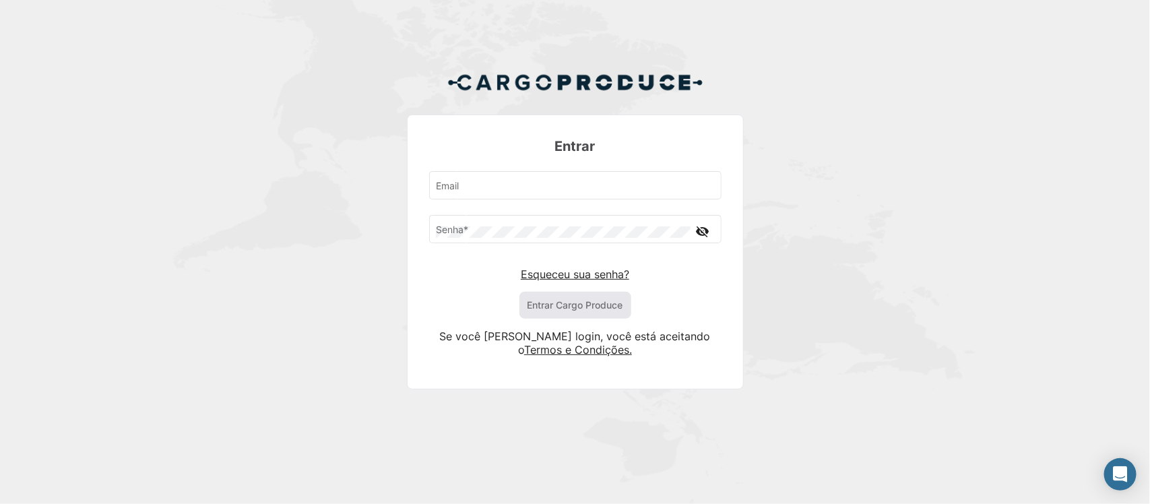
type input "[EMAIL_ADDRESS][DOMAIN_NAME]"
click at [569, 304] on button "Entrar Cargo Produce" at bounding box center [575, 305] width 112 height 27
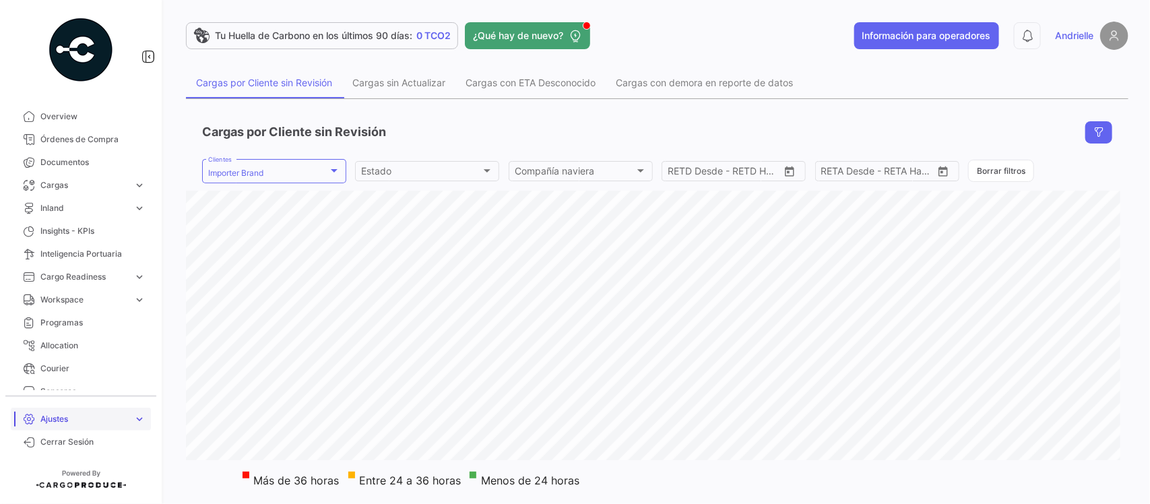
click at [99, 419] on span "Ajustes" at bounding box center [84, 419] width 88 height 12
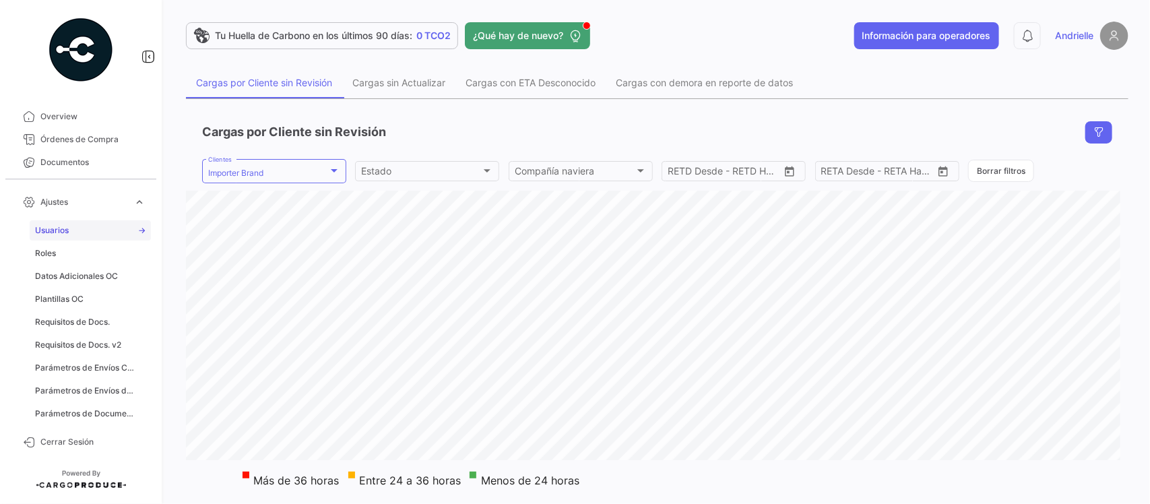
click at [100, 237] on link "Usuarios" at bounding box center [90, 230] width 121 height 20
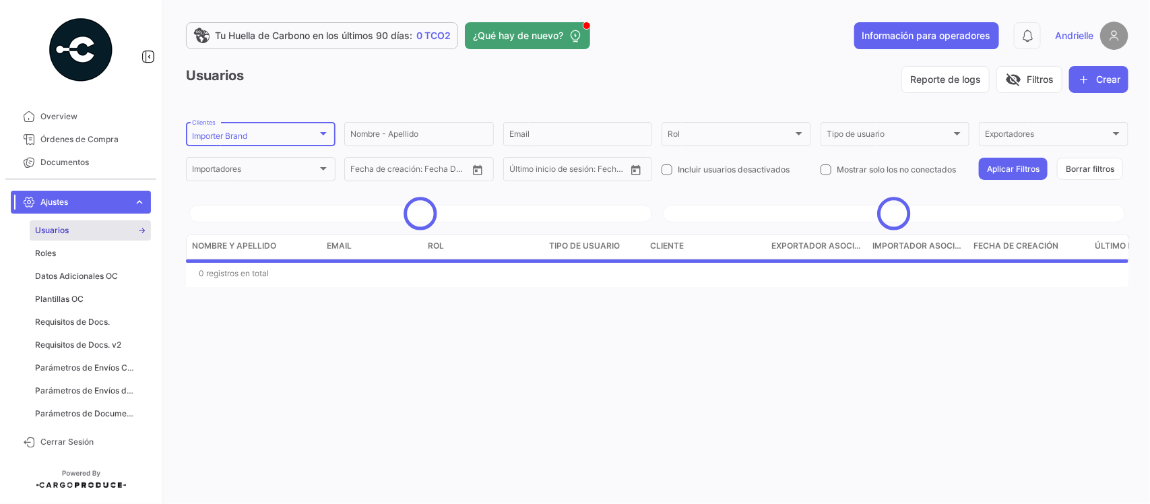
click at [233, 142] on div "Importer Brand Clientes" at bounding box center [260, 133] width 137 height 26
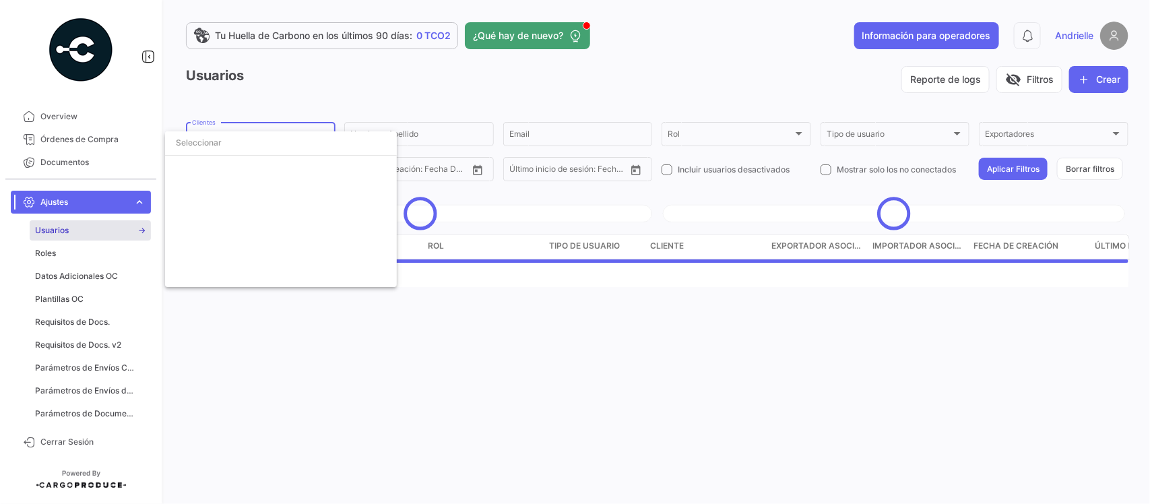
scroll to position [3101, 0]
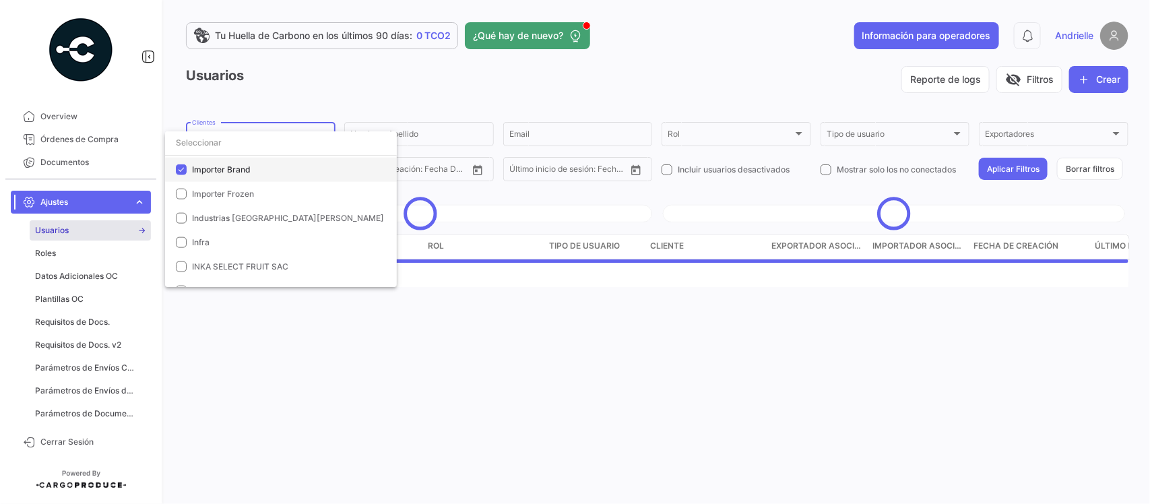
drag, startPoint x: 224, startPoint y: 164, endPoint x: 312, endPoint y: 113, distance: 101.7
click at [224, 162] on mat-option "Importer Brand" at bounding box center [281, 170] width 232 height 24
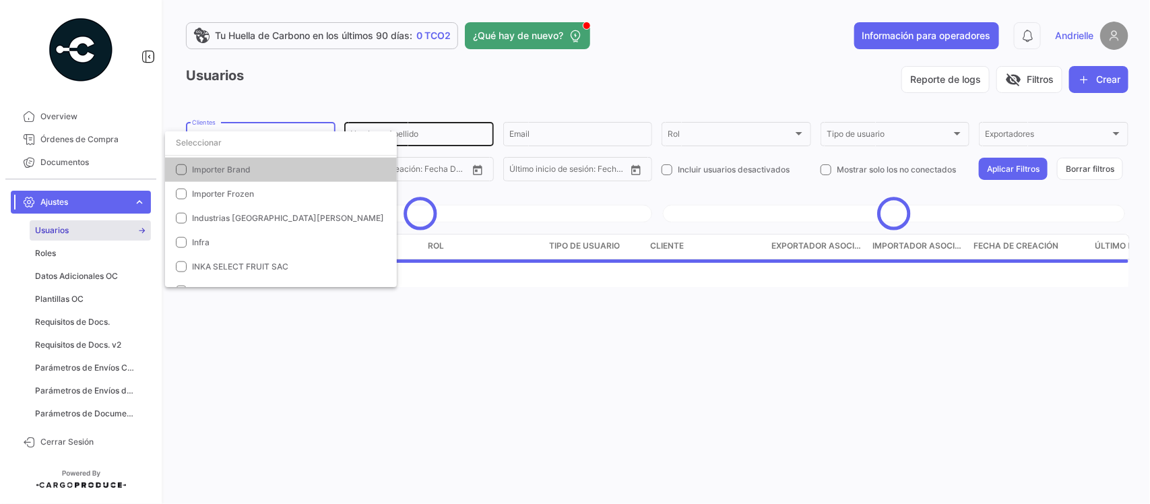
drag, startPoint x: 347, startPoint y: 96, endPoint x: 476, endPoint y: 133, distance: 133.7
click at [358, 96] on div at bounding box center [575, 252] width 1150 height 504
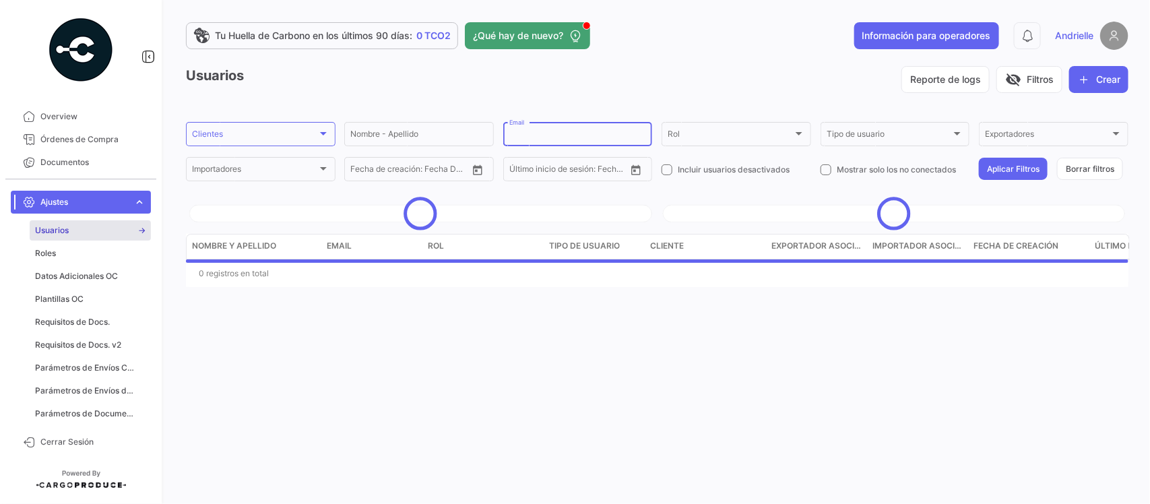
click at [540, 138] on input "Email" at bounding box center [577, 135] width 137 height 9
paste input "[EMAIL_ADDRESS][DOMAIN_NAME]"
click at [510, 135] on input "[EMAIL_ADDRESS][DOMAIN_NAME]" at bounding box center [577, 135] width 137 height 9
type input "[EMAIL_ADDRESS][DOMAIN_NAME]"
click at [1025, 170] on button "Aplicar Filtros" at bounding box center [1013, 169] width 69 height 22
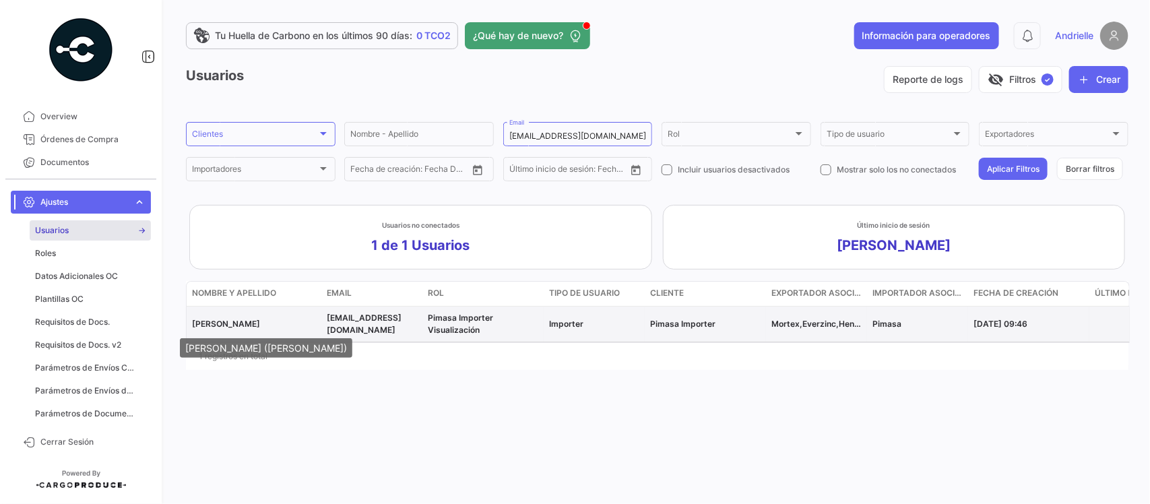
click at [230, 321] on span "[PERSON_NAME]" at bounding box center [226, 324] width 68 height 10
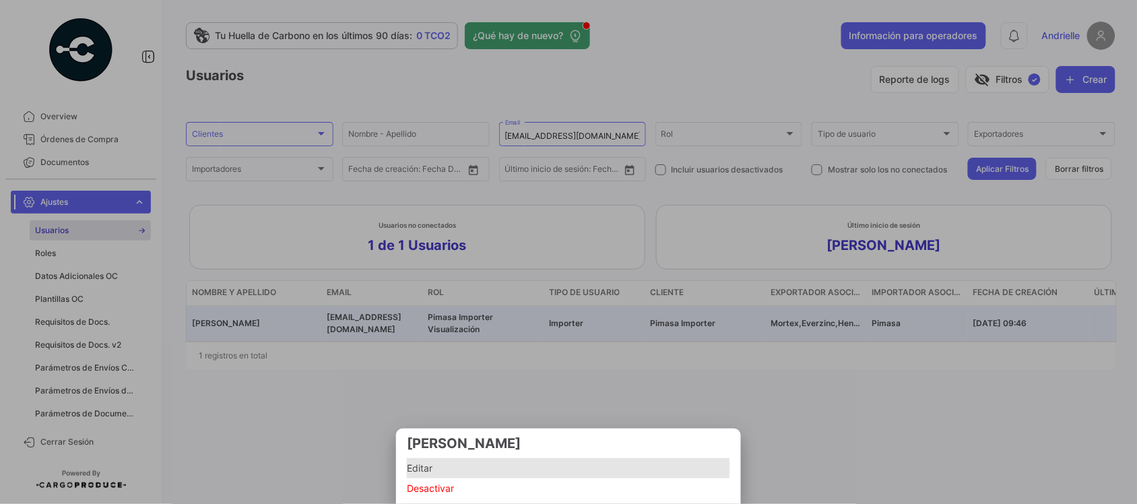
click at [429, 469] on span "Editar" at bounding box center [568, 468] width 323 height 16
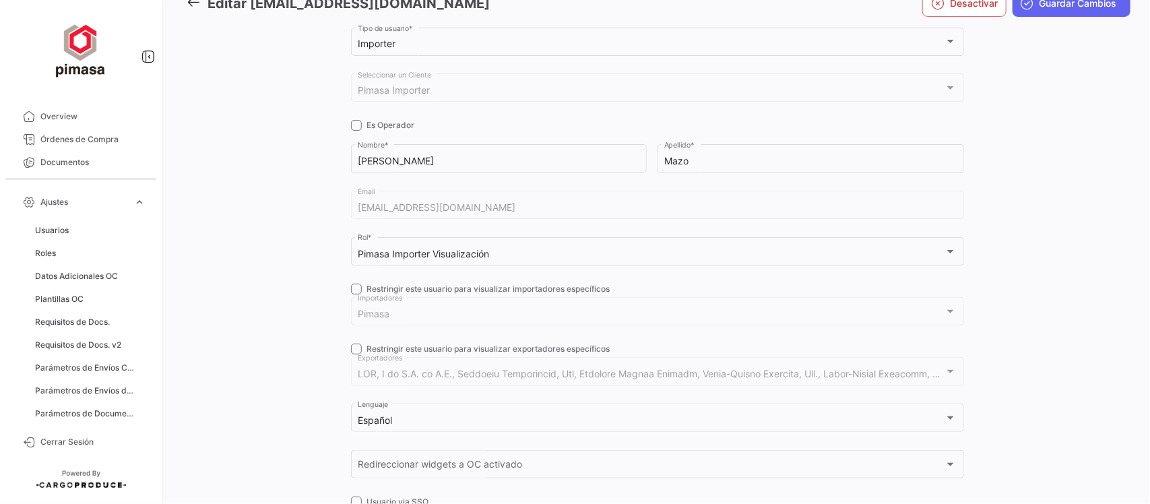
scroll to position [203, 0]
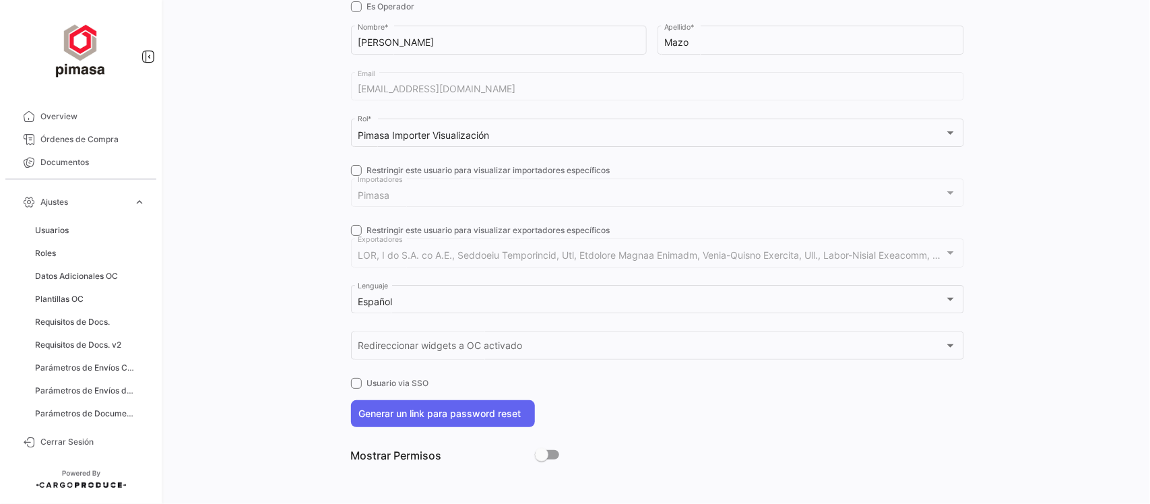
drag, startPoint x: 499, startPoint y: 416, endPoint x: 503, endPoint y: 406, distance: 10.7
click at [501, 413] on button "Generar un link para password reset" at bounding box center [443, 413] width 184 height 27
click at [513, 445] on p "[URL][DOMAIN_NAME]" at bounding box center [657, 444] width 613 height 13
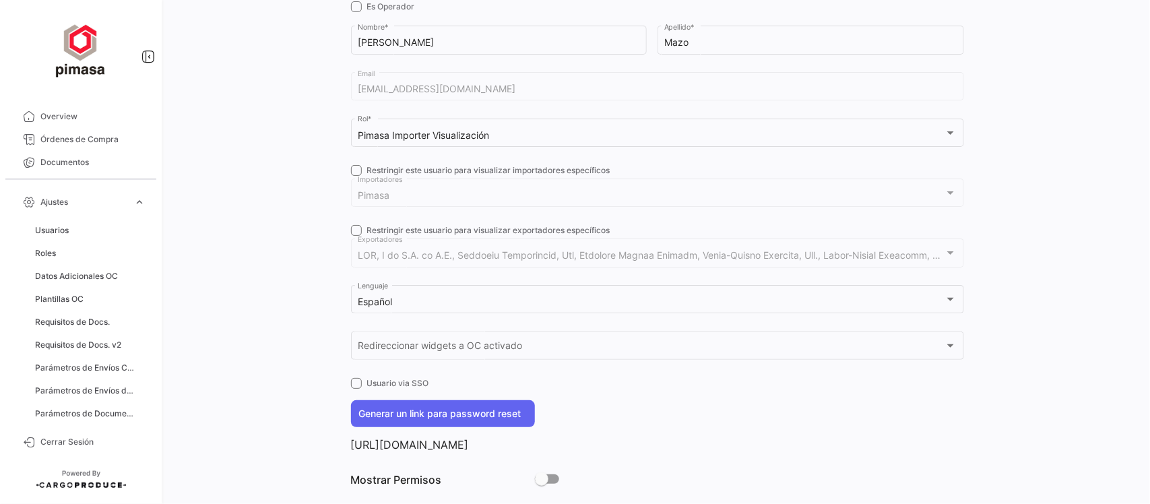
copy p "[URL][DOMAIN_NAME]"
drag, startPoint x: 64, startPoint y: 226, endPoint x: 108, endPoint y: 236, distance: 45.8
click at [64, 226] on span "Usuarios" at bounding box center [52, 230] width 34 height 12
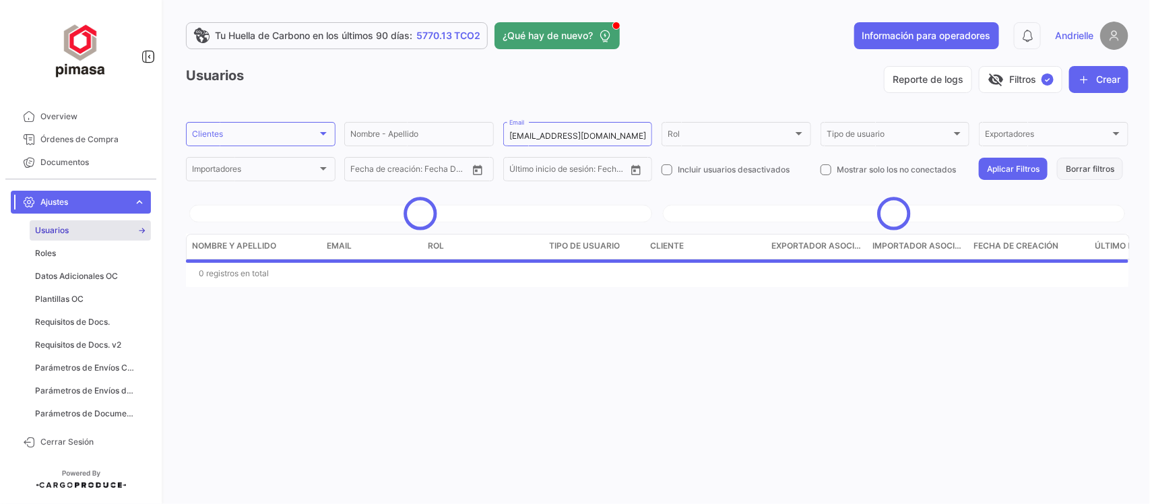
click at [1096, 163] on button "Borrar filtros" at bounding box center [1090, 169] width 66 height 22
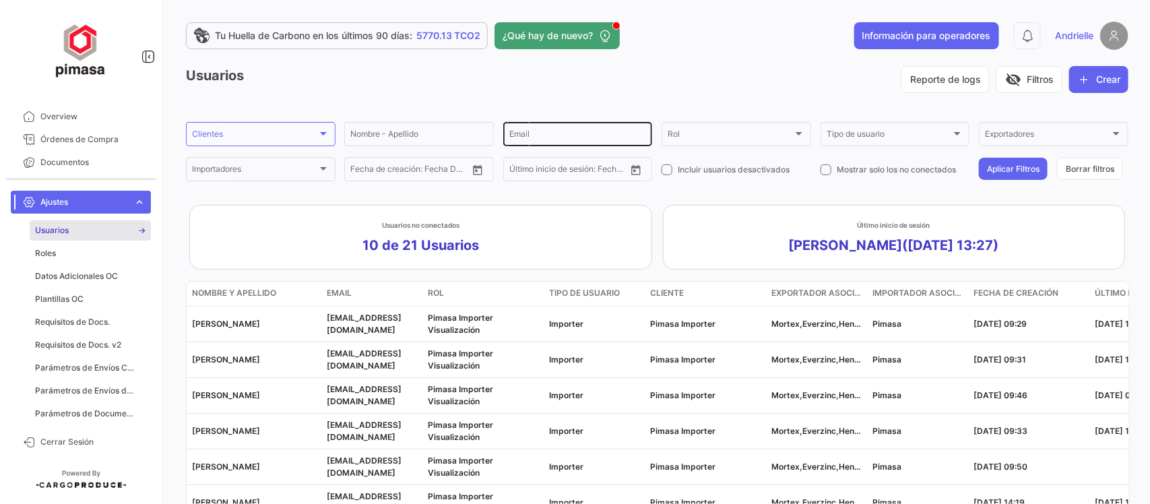
click at [578, 135] on input "Email" at bounding box center [577, 135] width 137 height 9
paste input "[EMAIL_ADDRESS][DOMAIN_NAME]"
click at [509, 140] on input "[EMAIL_ADDRESS][DOMAIN_NAME]" at bounding box center [577, 135] width 137 height 9
type input "[EMAIL_ADDRESS][DOMAIN_NAME]"
click at [999, 166] on button "Aplicar Filtros" at bounding box center [1013, 169] width 69 height 22
